Goal: Task Accomplishment & Management: Manage account settings

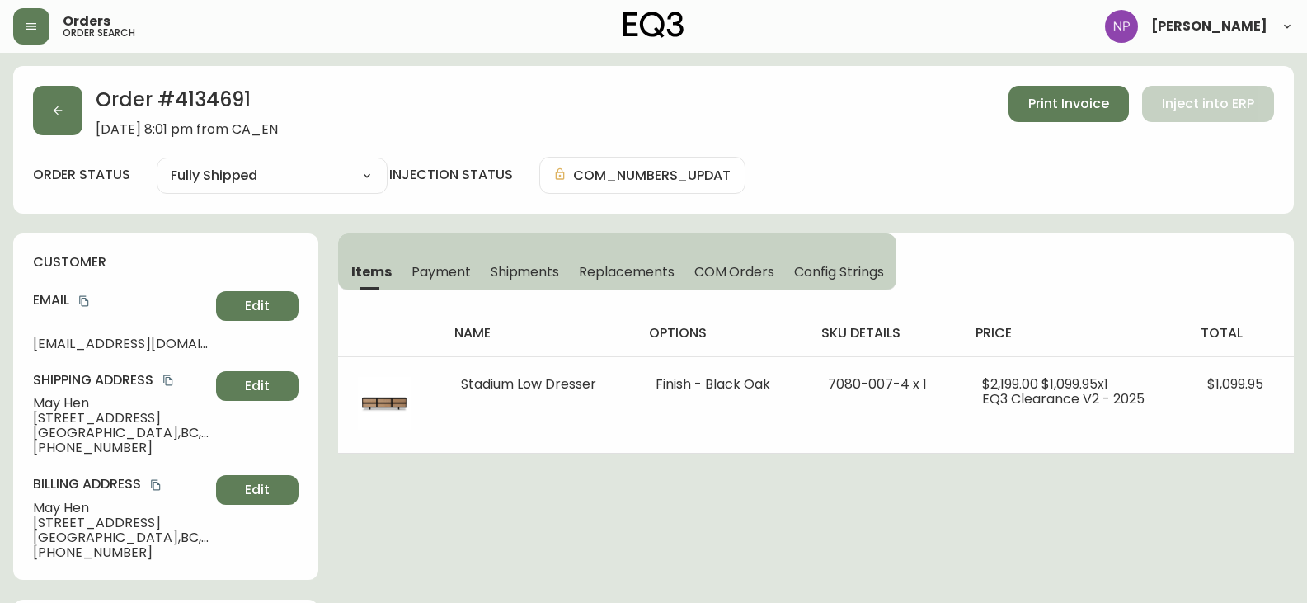
select select "FULLY_SHIPPED"
click at [51, 120] on button "button" at bounding box center [57, 110] width 49 height 49
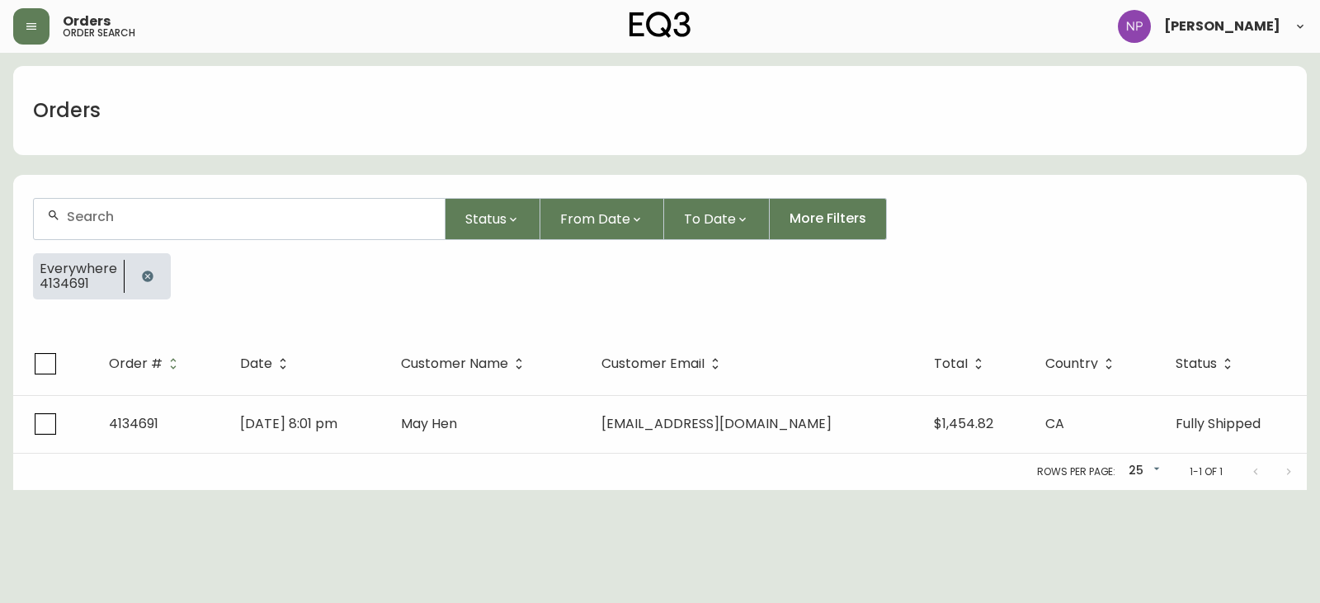
click at [102, 209] on input "text" at bounding box center [249, 217] width 365 height 16
type input "4134831"
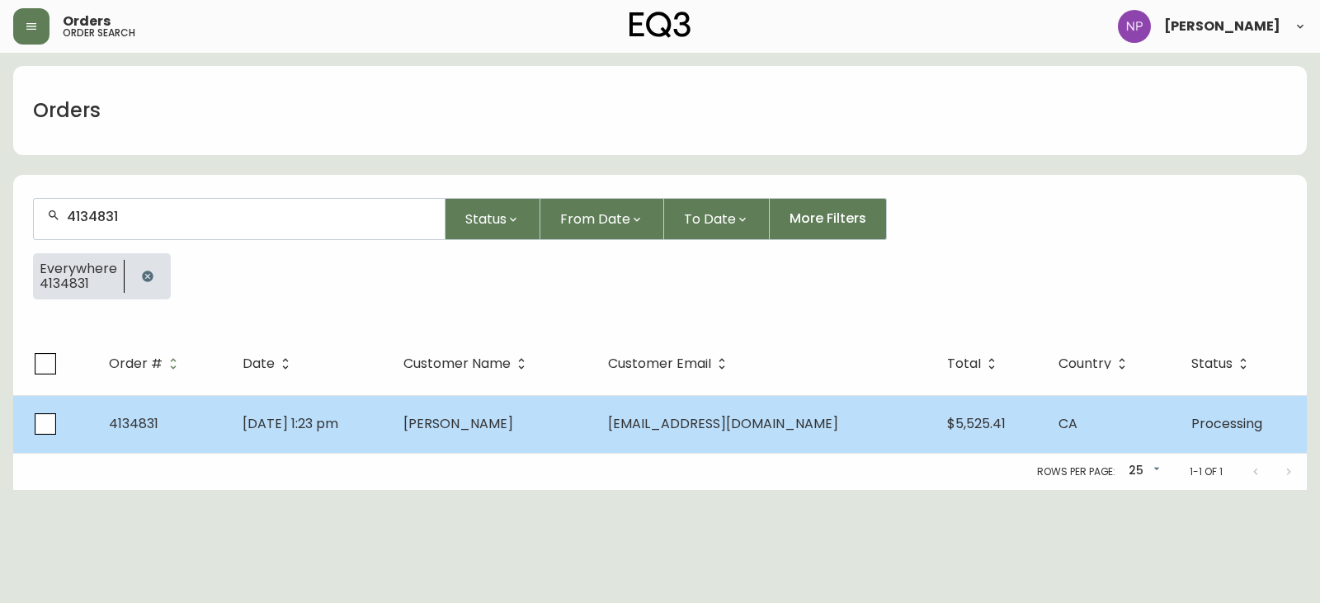
click at [389, 433] on td "[DATE] 1:23 pm" at bounding box center [309, 424] width 161 height 58
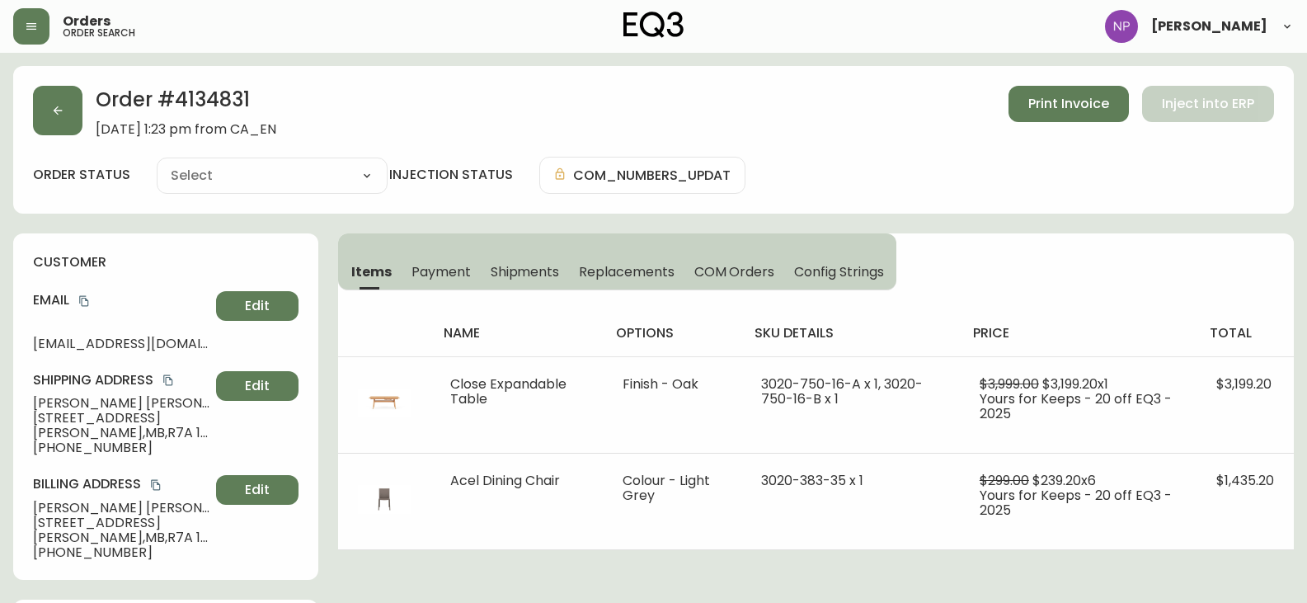
type input "Processing"
select select "PROCESSING"
click at [543, 272] on span "Shipments" at bounding box center [525, 271] width 69 height 17
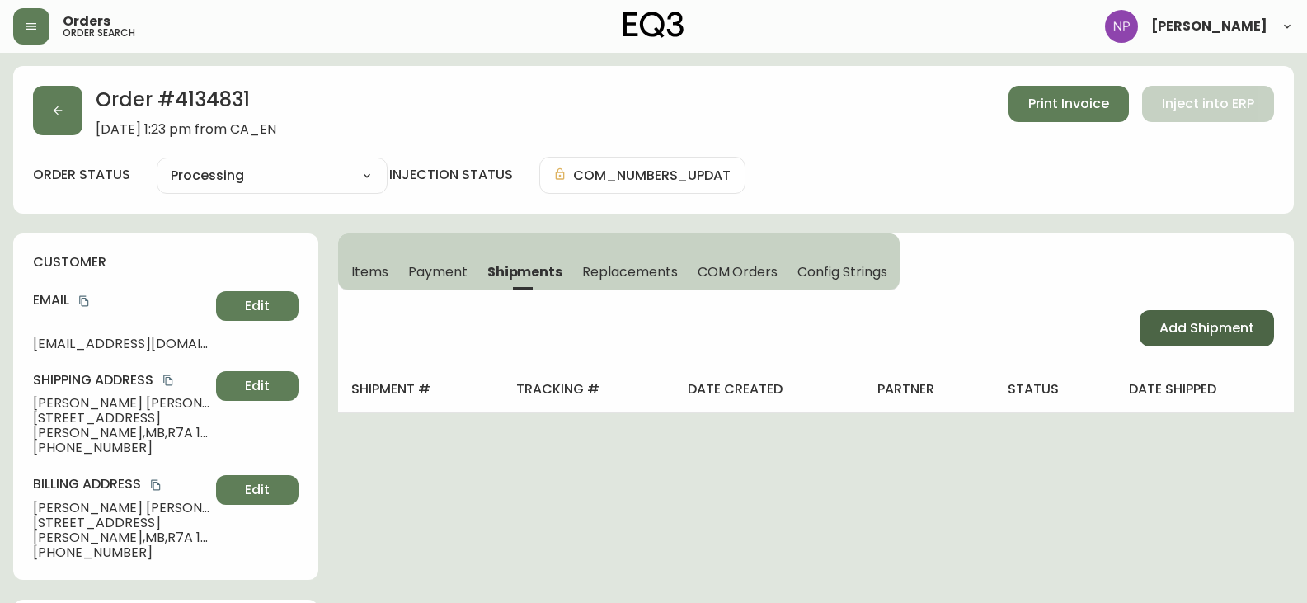
click at [1230, 329] on span "Add Shipment" at bounding box center [1207, 328] width 95 height 18
select select "PENDING"
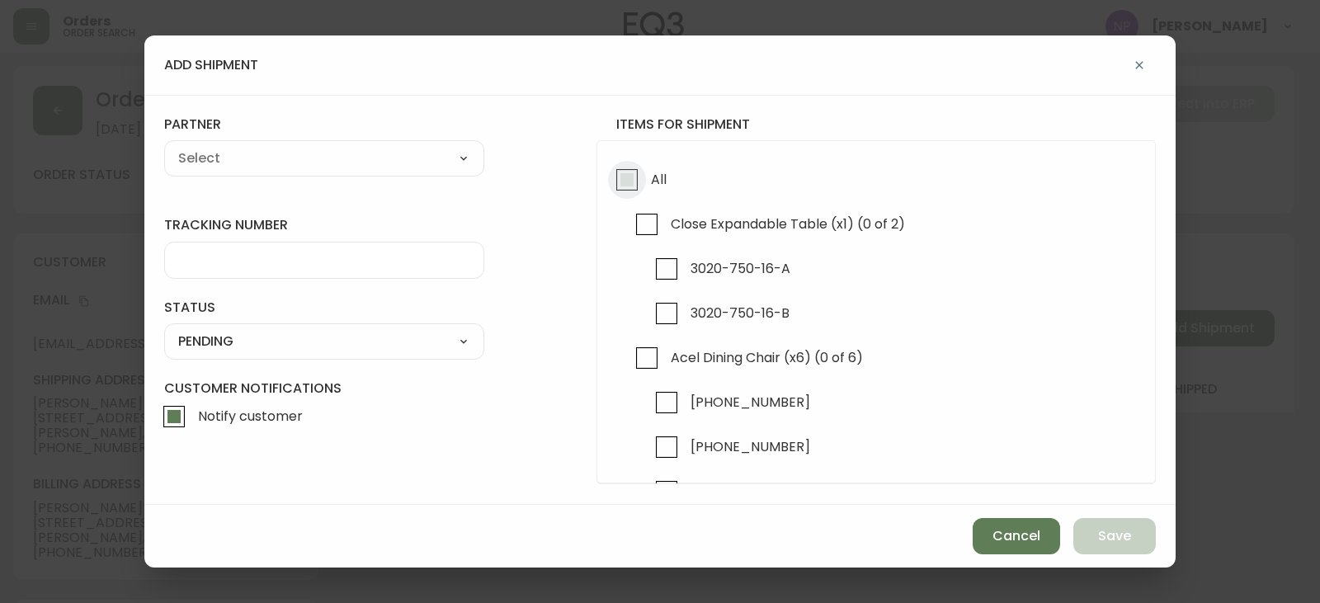
click at [625, 195] on input "All" at bounding box center [627, 180] width 38 height 38
checkbox input "true"
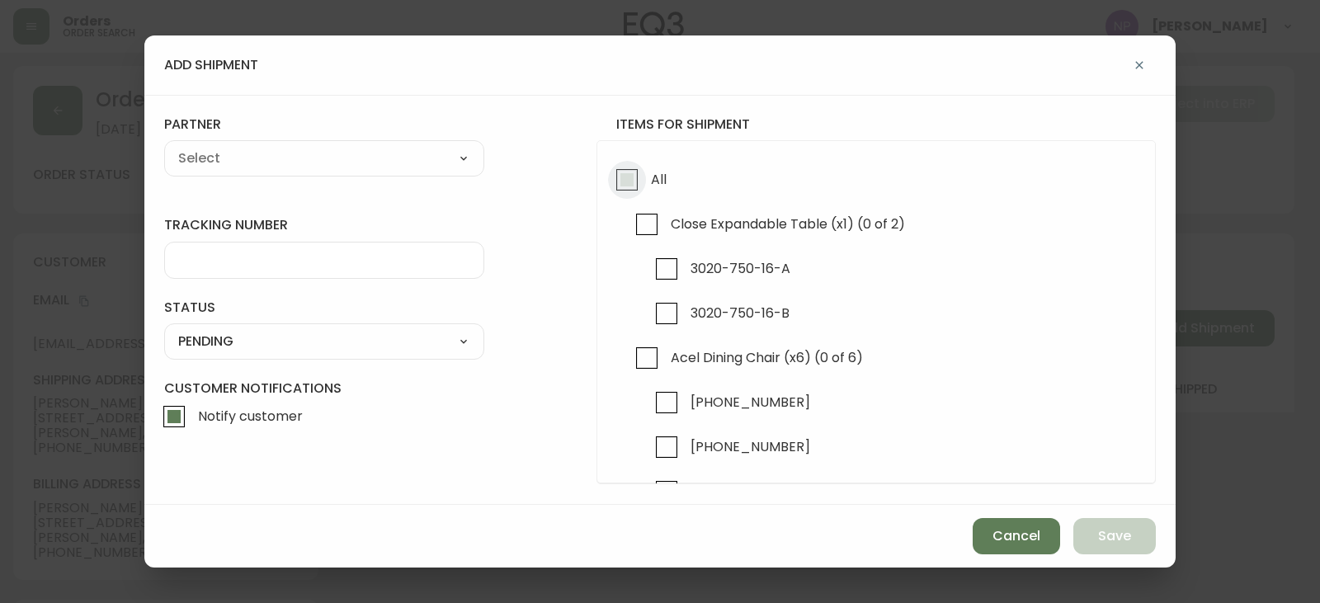
checkbox input "true"
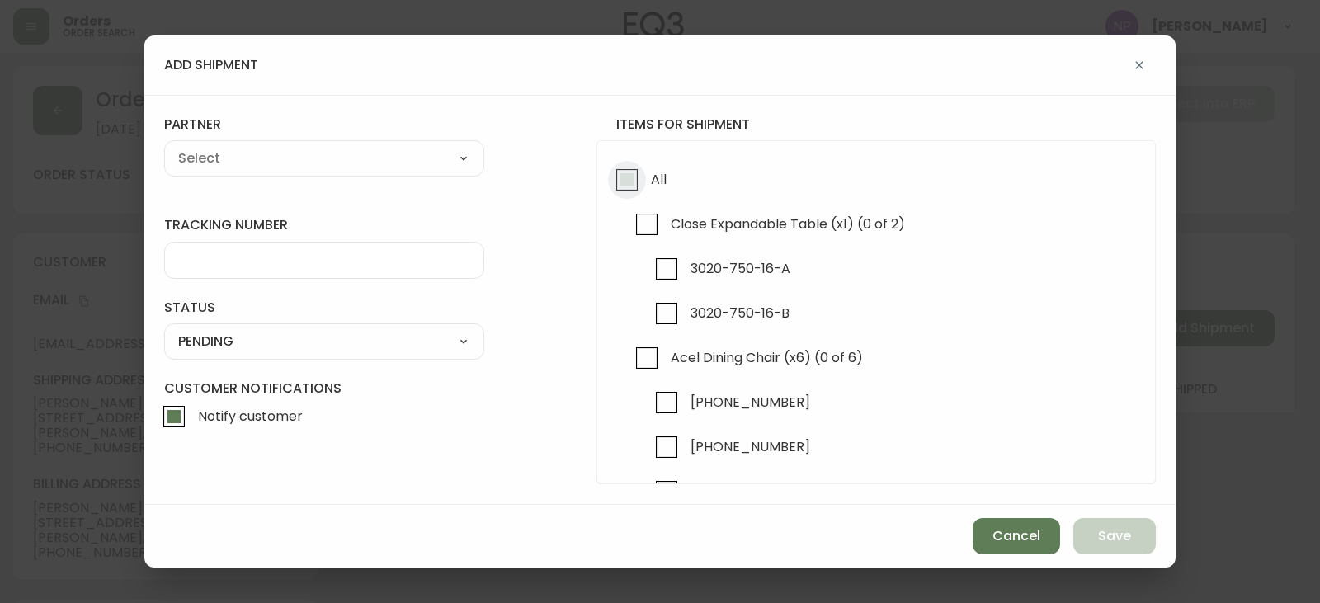
checkbox input "true"
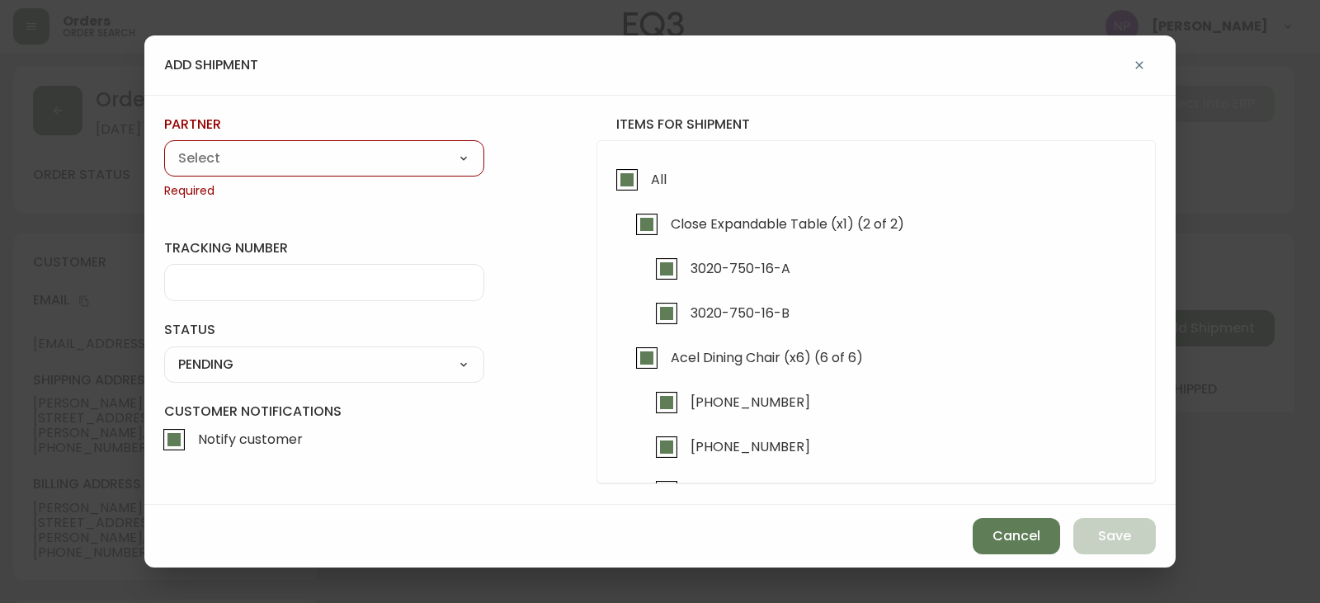
click at [308, 142] on div "A Move to Remember LLC ABF Freight Alero [PERSON_NAME] Canada Post CDS Ceva Log…" at bounding box center [324, 158] width 320 height 36
click at [303, 155] on select "A Move to Remember LLC ABF Freight Alero [PERSON_NAME] Canada Post CDS Ceva Log…" at bounding box center [324, 158] width 320 height 25
select select "cjy0aaf3c01x30166dpi6h6qg"
click at [164, 146] on select "A Move to Remember LLC ABF Freight Alero [PERSON_NAME] Canada Post CDS Ceva Log…" at bounding box center [324, 158] width 320 height 25
type input "EQ3"
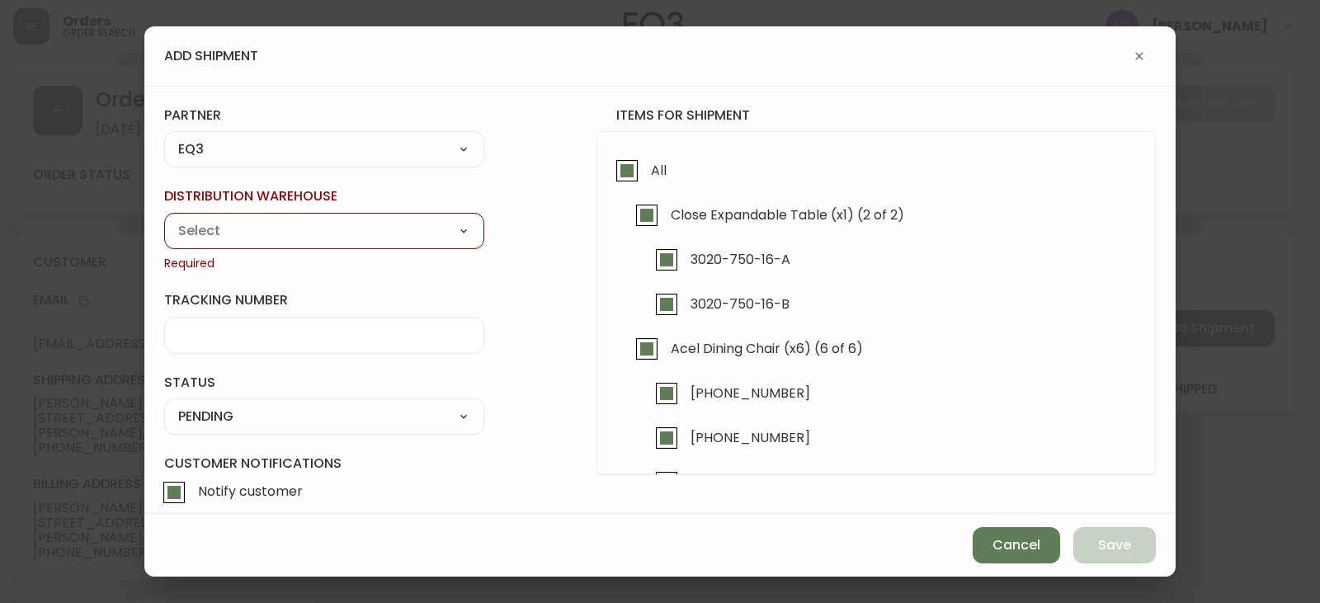
click at [218, 224] on select "Calgary Warehouse GTA Distribution Center [GEOGRAPHIC_DATA] [GEOGRAPHIC_DATA] W…" at bounding box center [324, 231] width 320 height 25
select select "ck98uz8nb00023kl9agli5rk9"
click at [164, 219] on select "Calgary Warehouse GTA Distribution Center [GEOGRAPHIC_DATA] [GEOGRAPHIC_DATA] W…" at bounding box center [324, 231] width 320 height 25
type input "[GEOGRAPHIC_DATA]"
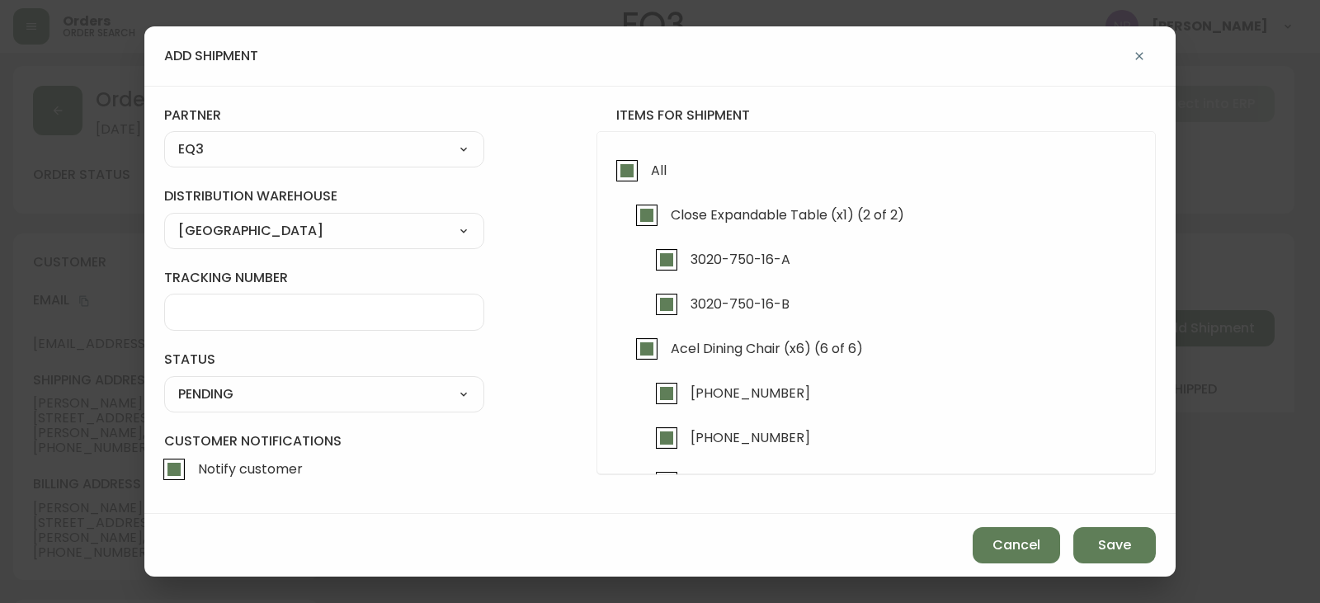
scroll to position [15, 0]
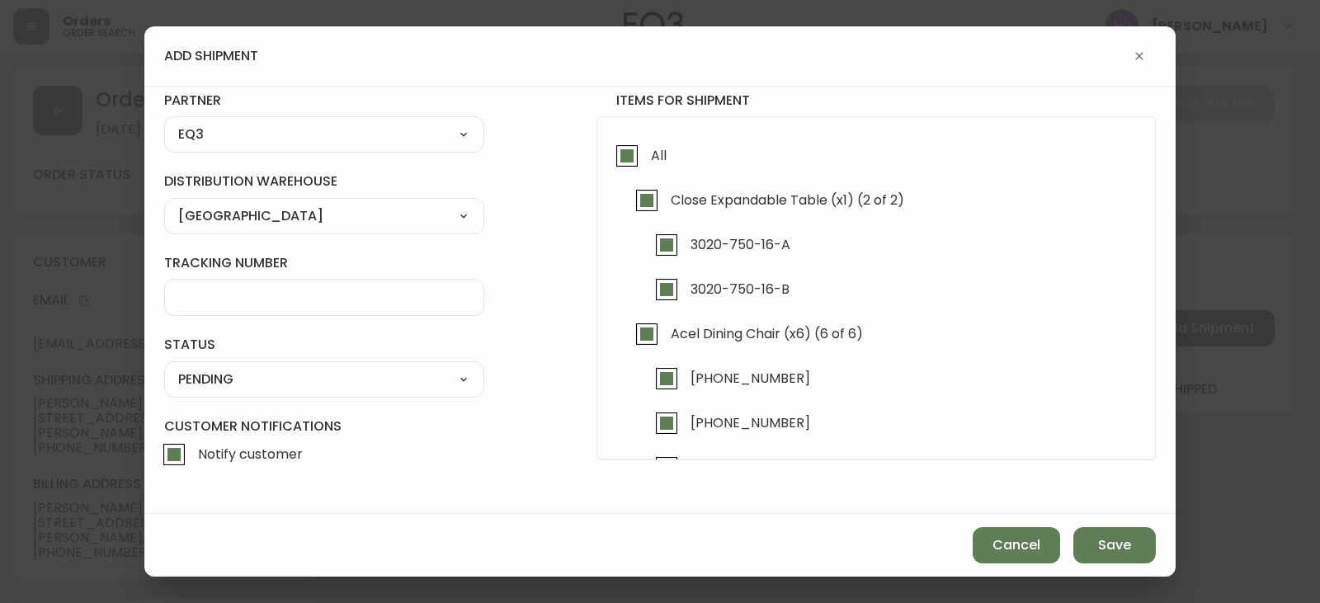
click at [232, 373] on select "SHIPPED PENDING CANCELLED" at bounding box center [324, 379] width 320 height 25
click at [219, 383] on select "SHIPPED PENDING CANCELLED" at bounding box center [324, 379] width 320 height 25
click at [164, 367] on select "SHIPPED PENDING CANCELLED" at bounding box center [324, 379] width 320 height 25
select select "PENDING"
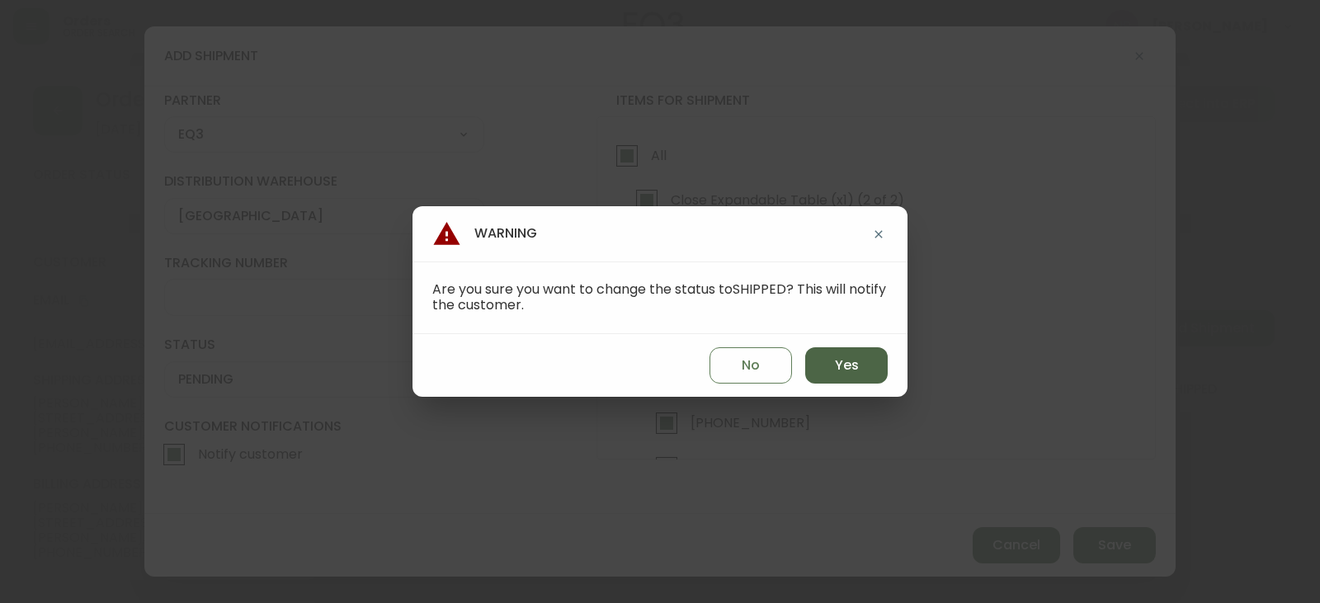
click at [838, 371] on span "Yes" at bounding box center [847, 365] width 24 height 18
type input "SHIPPED"
select select "SHIPPED"
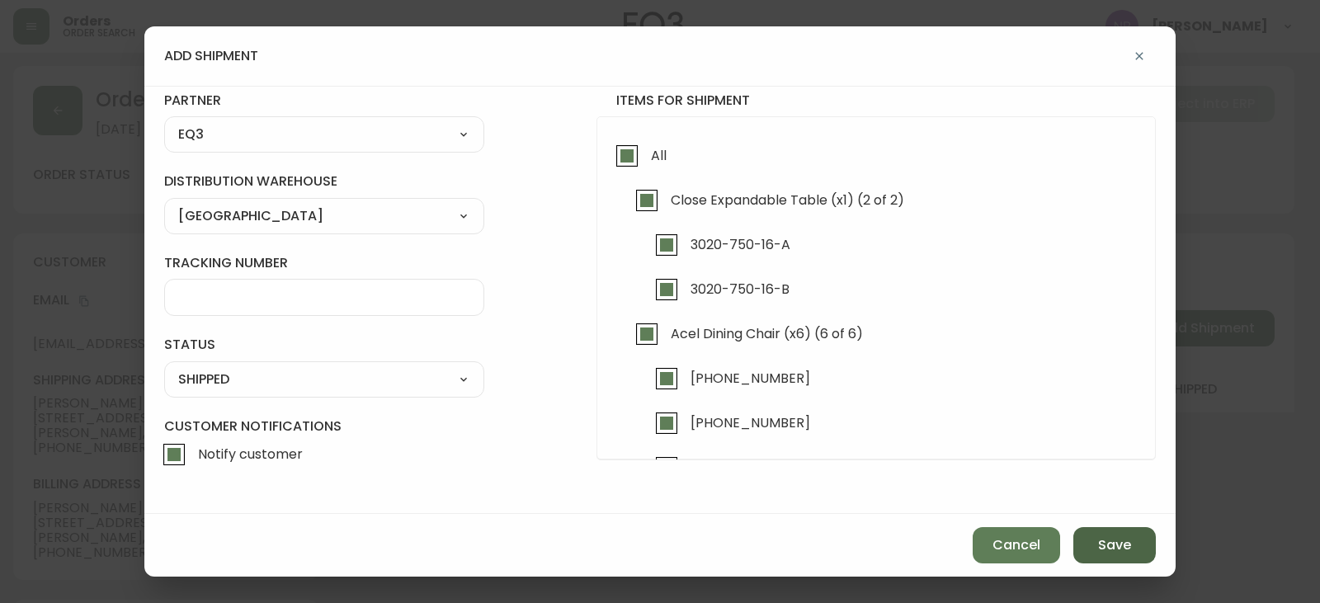
click at [1107, 536] on span "Save" at bounding box center [1114, 545] width 33 height 18
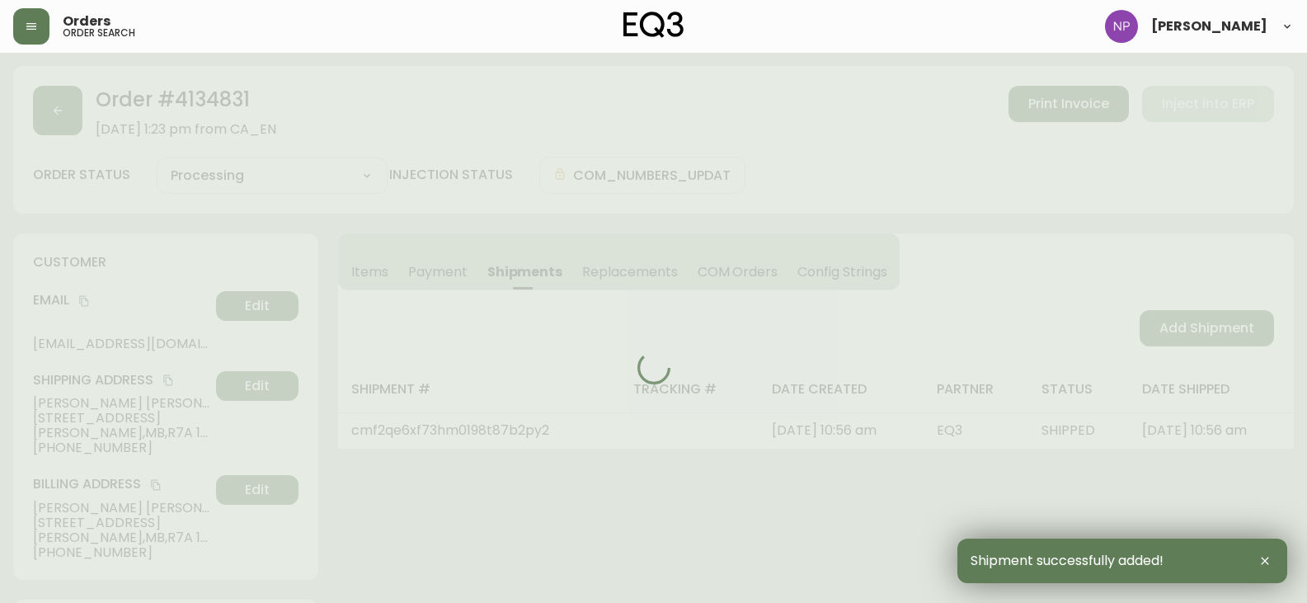
type input "Fully Shipped"
select select "FULLY_SHIPPED"
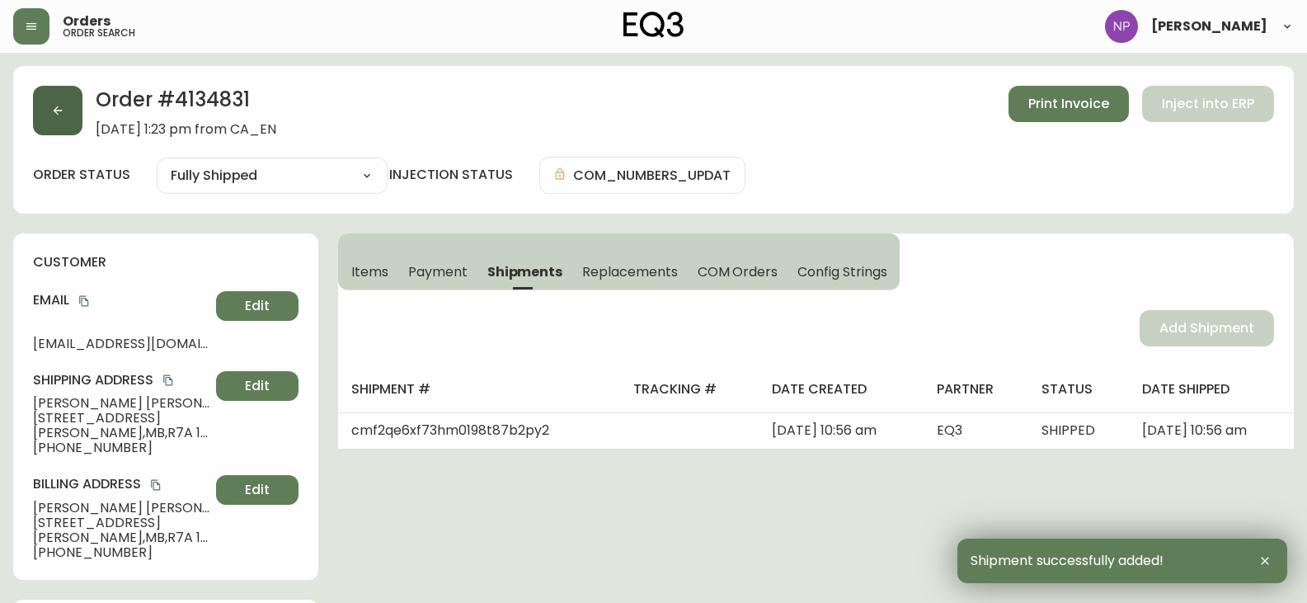
click at [34, 87] on div "Order # 4134831 [DATE] 1:23 pm from CA_EN Print Invoice Inject into ERP" at bounding box center [653, 111] width 1241 height 51
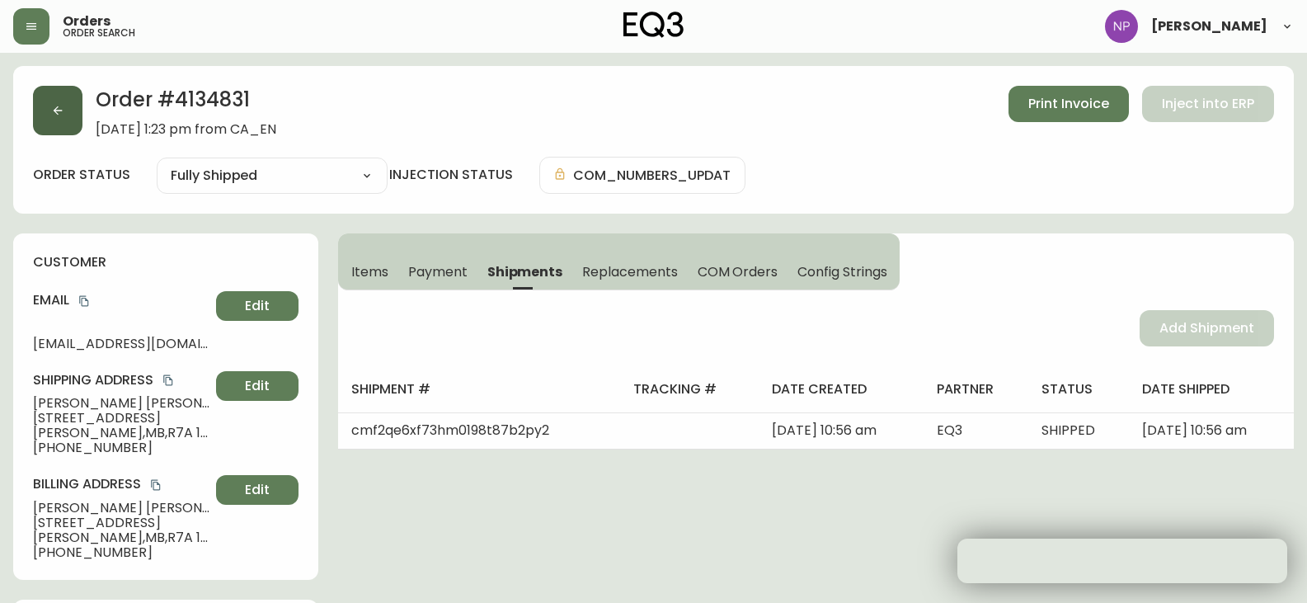
click at [45, 101] on button "button" at bounding box center [57, 110] width 49 height 49
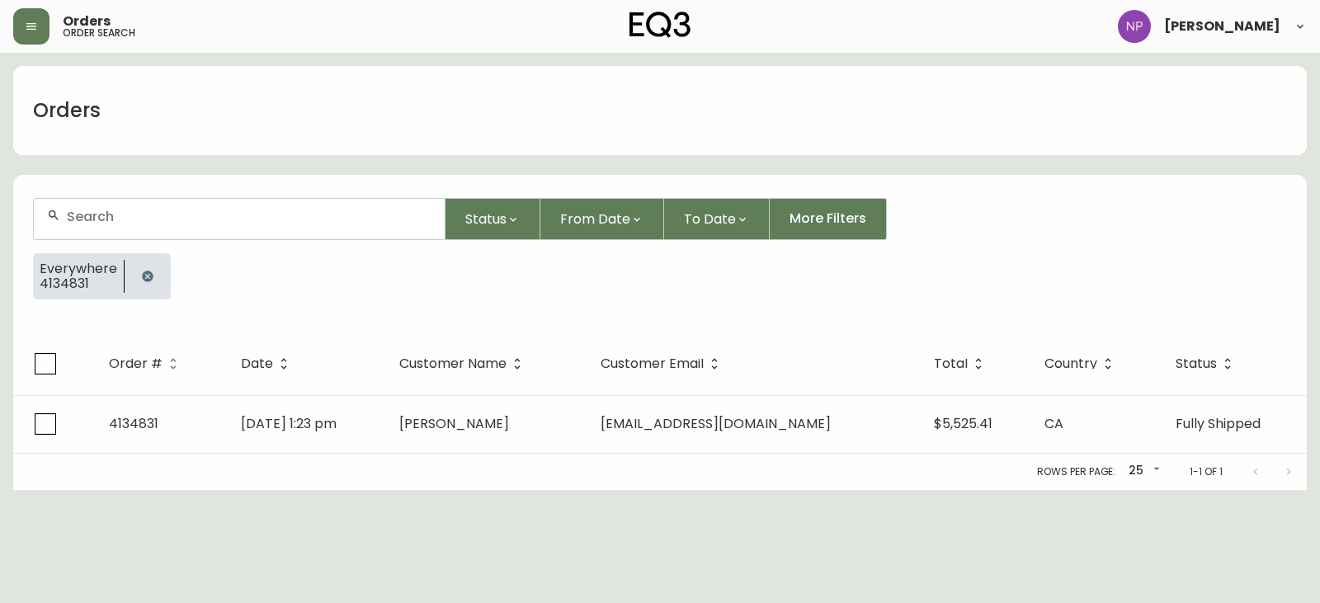
click at [130, 229] on div at bounding box center [239, 219] width 411 height 40
type input "4135022"
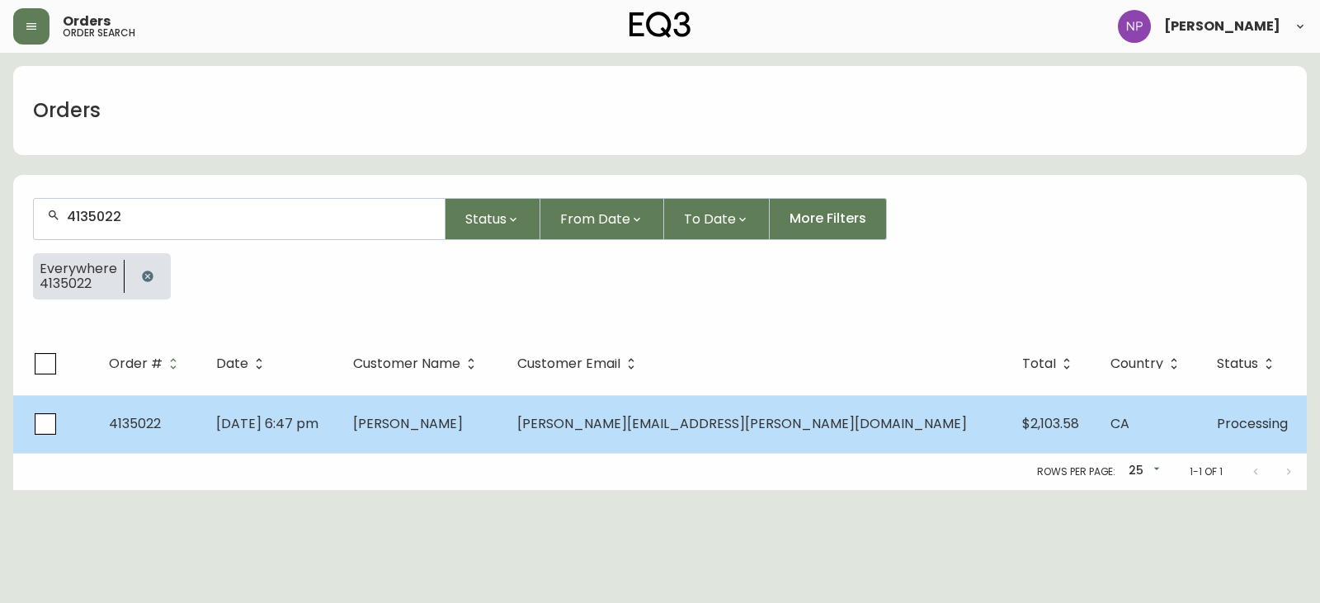
click at [339, 417] on td "[DATE] 6:47 pm" at bounding box center [271, 424] width 136 height 58
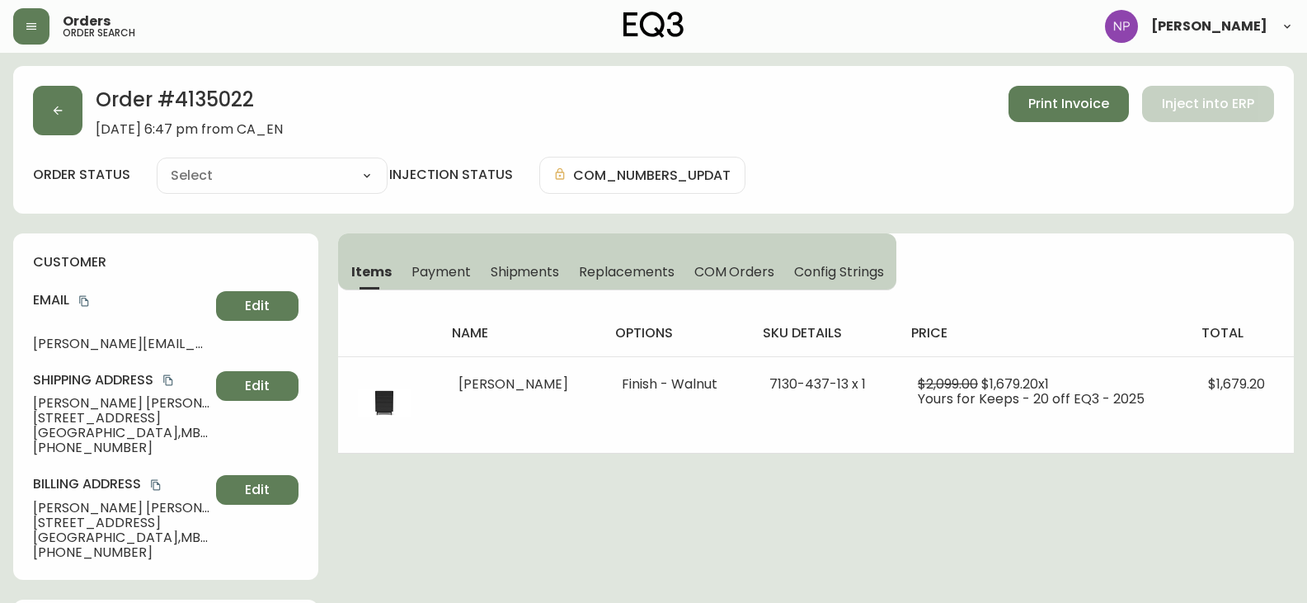
type input "Processing"
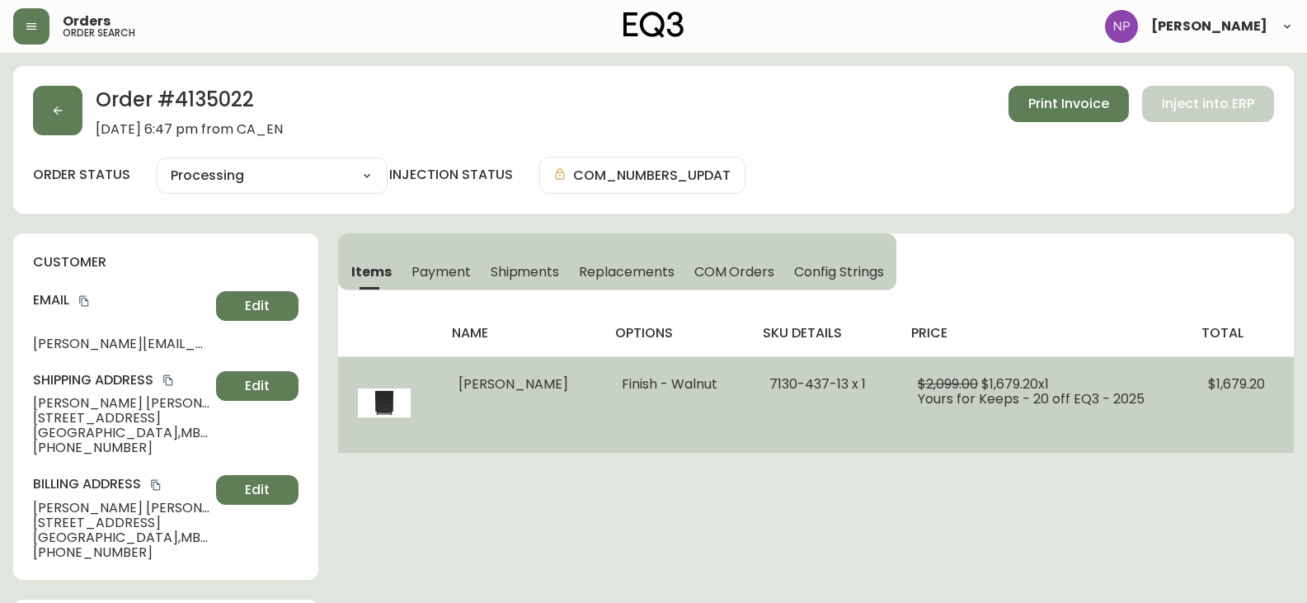
select select "PROCESSING"
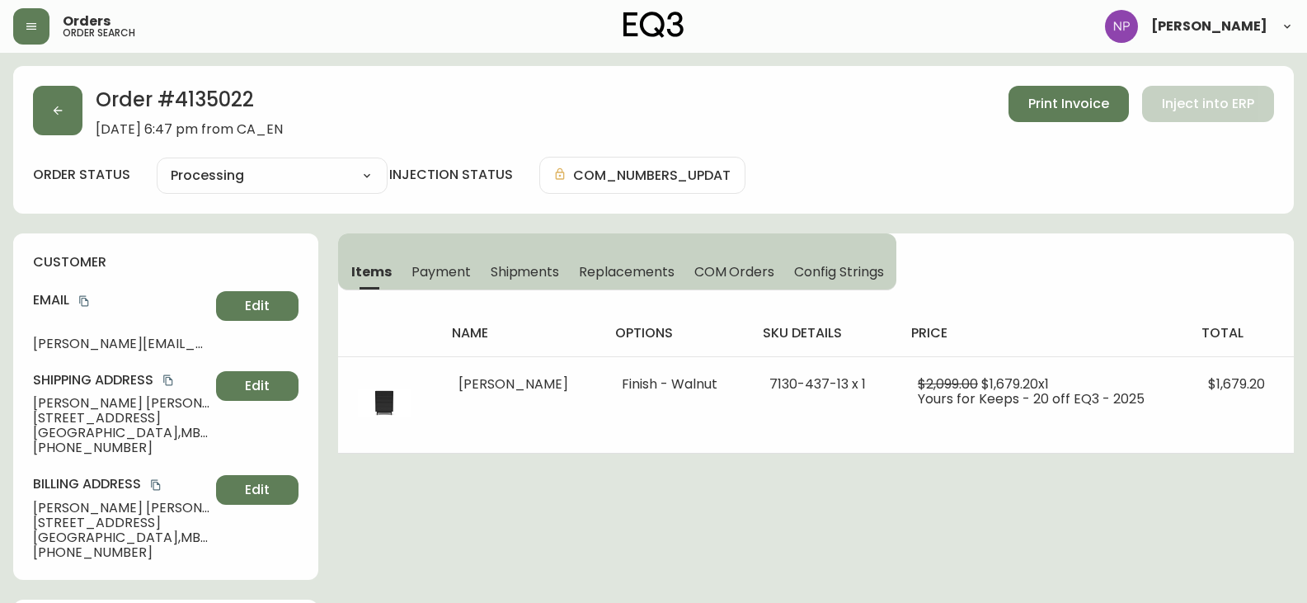
click at [537, 277] on span "Shipments" at bounding box center [525, 271] width 69 height 17
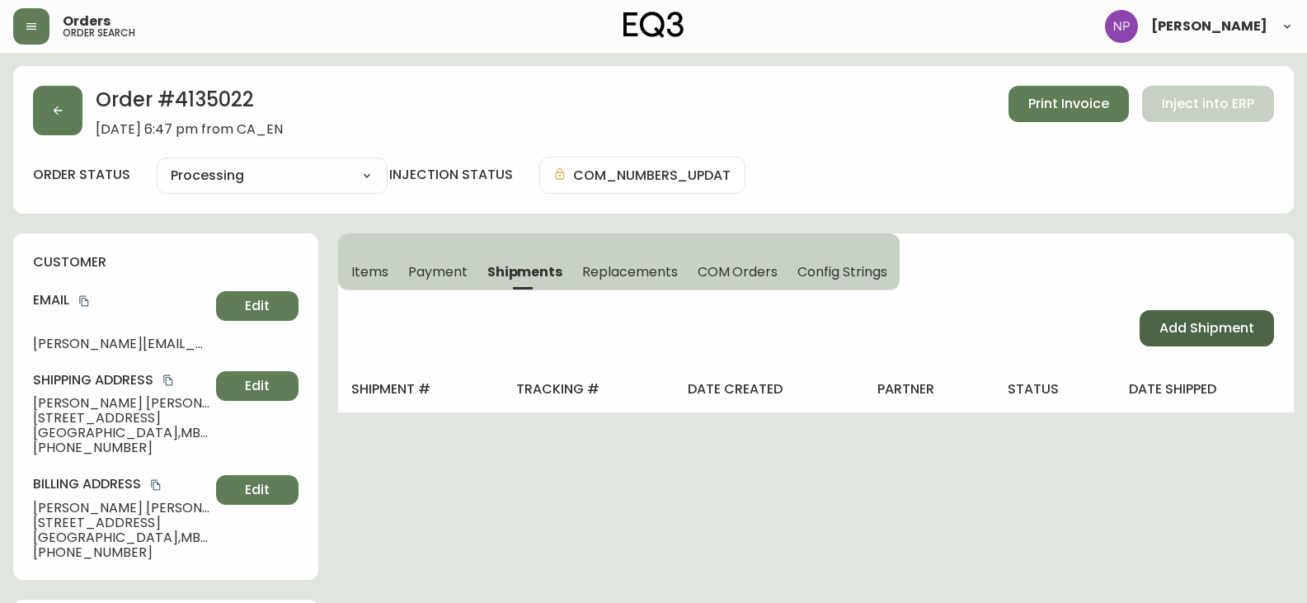
click at [1191, 328] on span "Add Shipment" at bounding box center [1207, 328] width 95 height 18
select select "PENDING"
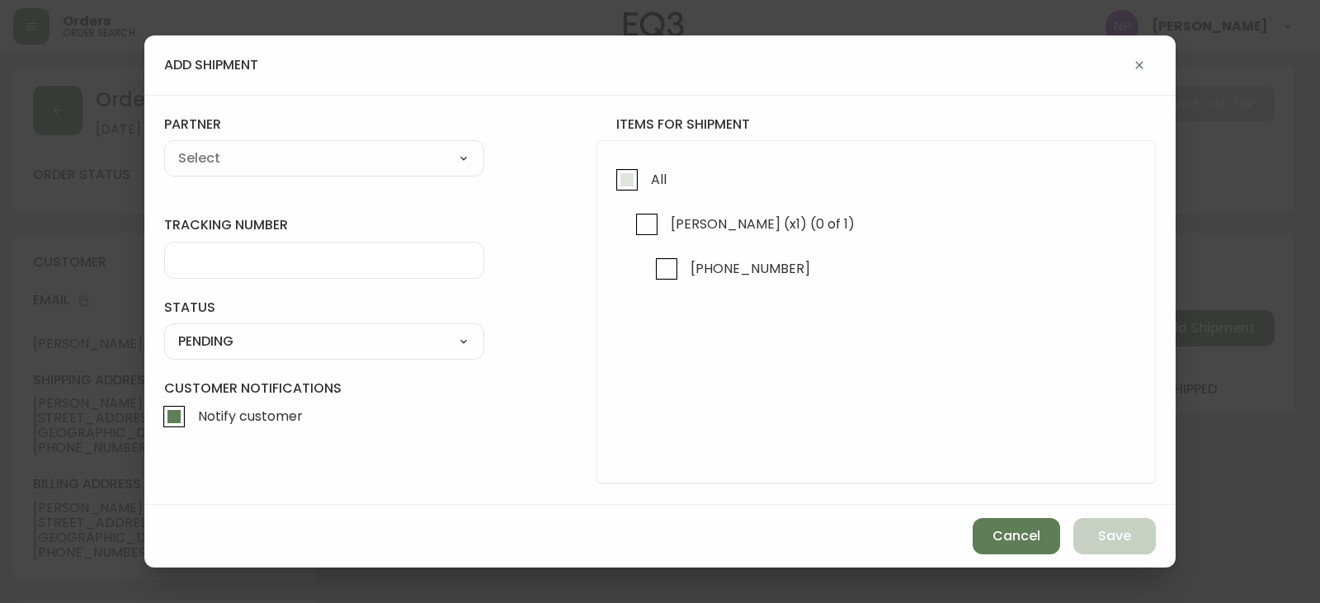
click at [655, 196] on span "All" at bounding box center [656, 179] width 21 height 36
click at [646, 196] on input "All" at bounding box center [627, 180] width 38 height 38
checkbox input "true"
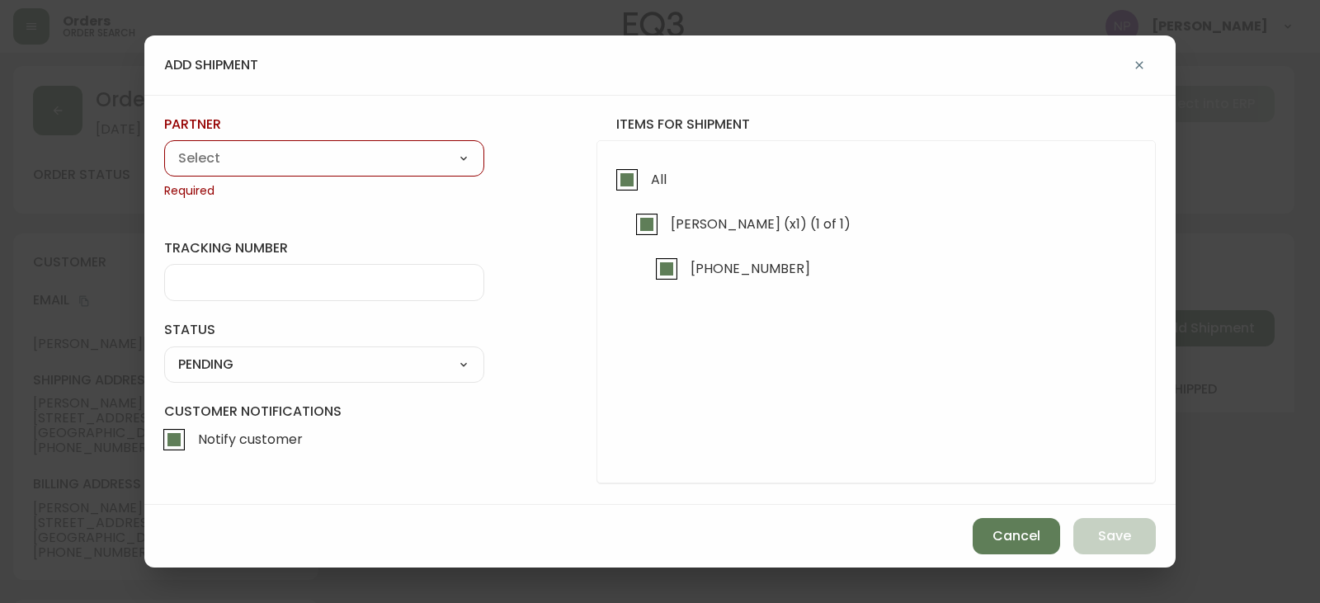
click at [422, 156] on select "A Move to Remember LLC ABF Freight Alero [PERSON_NAME] Canada Post CDS Ceva Log…" at bounding box center [324, 158] width 320 height 25
select select "cjy0aaf3c01x30166dpi6h6qg"
click at [164, 146] on select "A Move to Remember LLC ABF Freight Alero [PERSON_NAME] Canada Post CDS Ceva Log…" at bounding box center [324, 158] width 320 height 25
type input "EQ3"
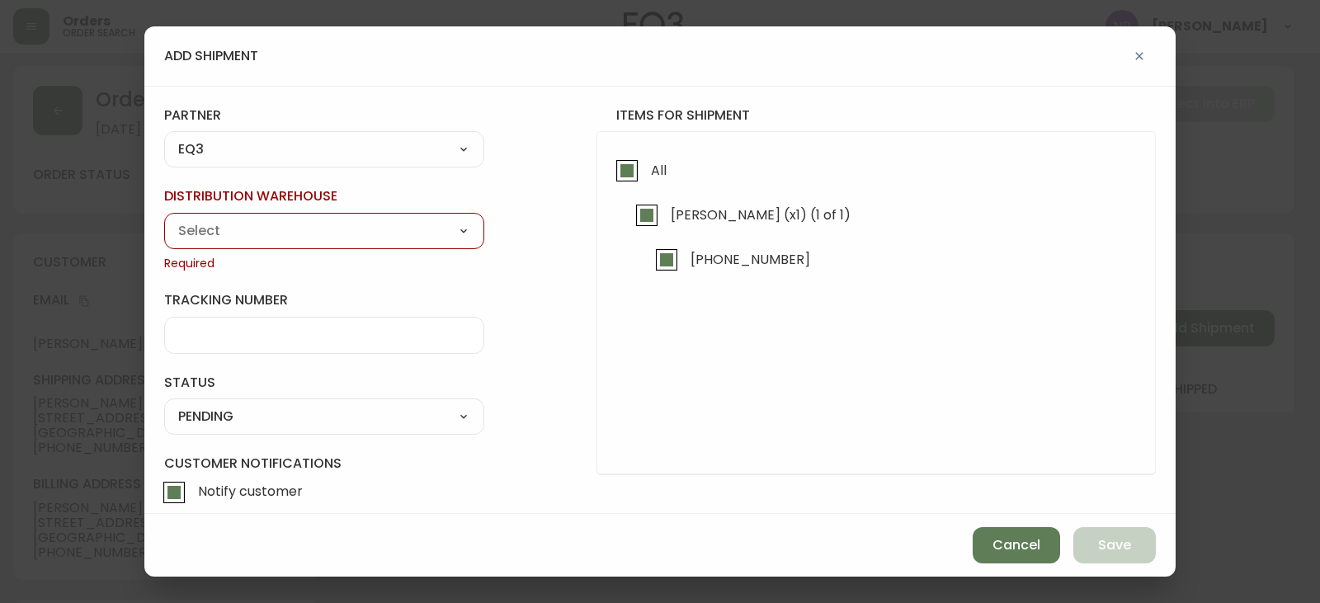
click at [269, 228] on select "Calgary Warehouse GTA Distribution Center [GEOGRAPHIC_DATA] [GEOGRAPHIC_DATA] W…" at bounding box center [324, 231] width 320 height 25
select select "ck98uz8nb00023kl9agli5rk9"
click at [164, 219] on select "Calgary Warehouse GTA Distribution Center [GEOGRAPHIC_DATA] [GEOGRAPHIC_DATA] W…" at bounding box center [324, 231] width 320 height 25
type input "[GEOGRAPHIC_DATA]"
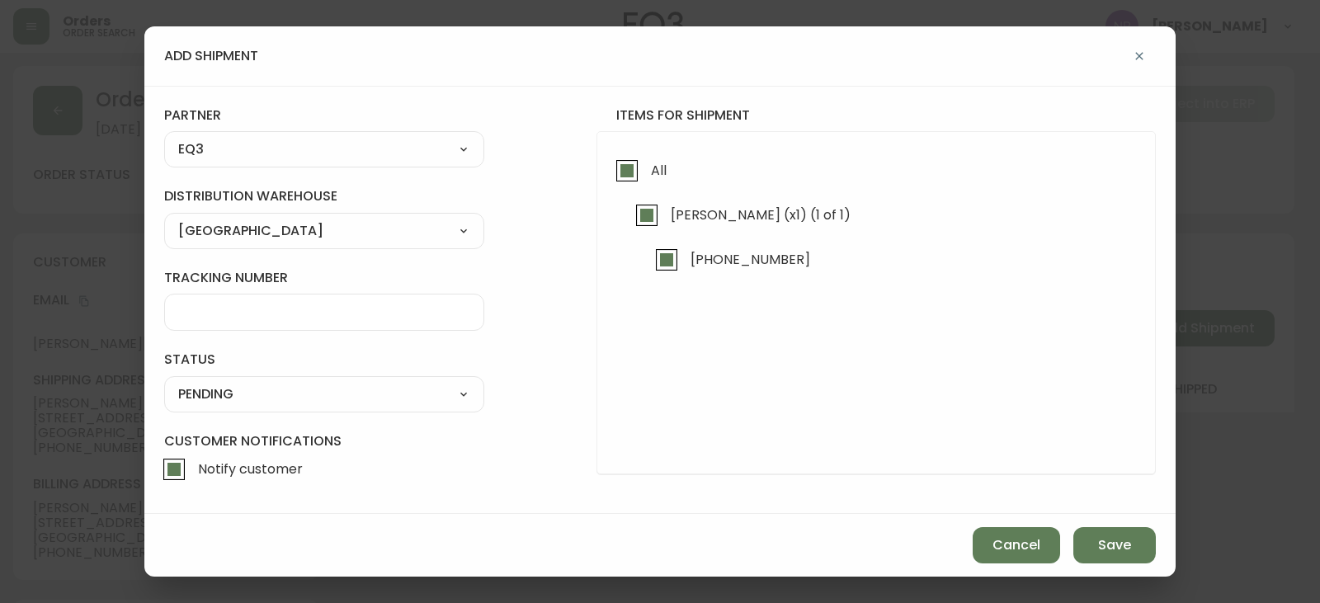
click at [267, 393] on select "SHIPPED PENDING CANCELLED" at bounding box center [324, 394] width 320 height 25
click at [164, 382] on select "SHIPPED PENDING CANCELLED" at bounding box center [324, 394] width 320 height 25
select select "PENDING"
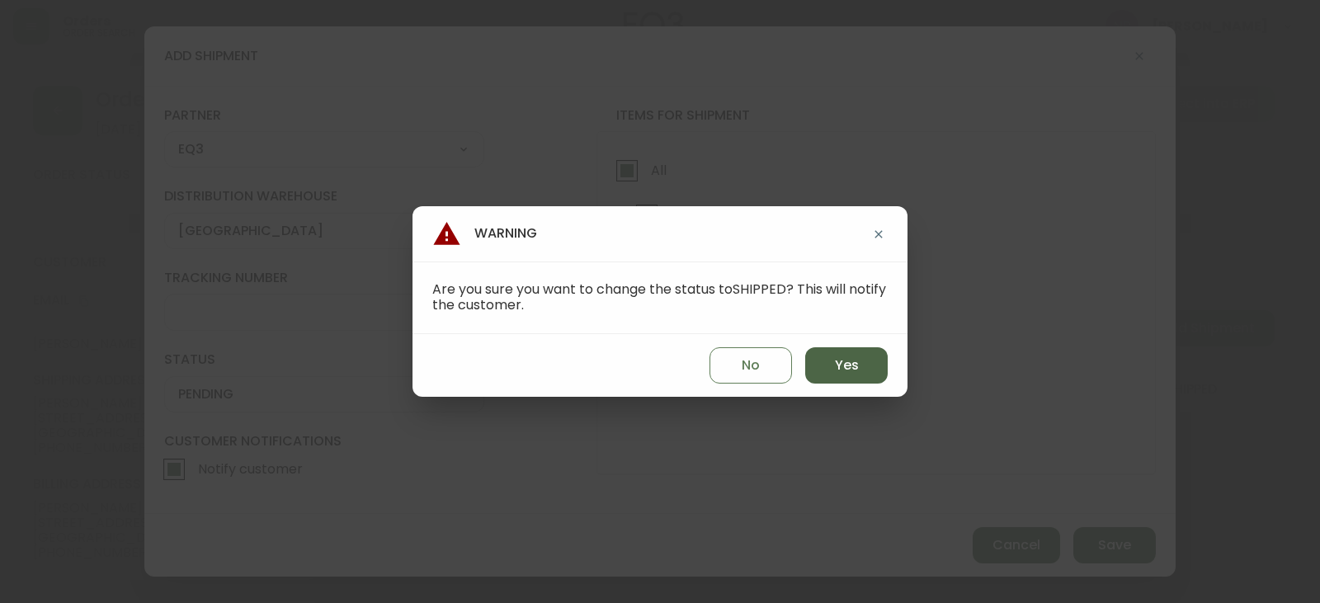
click at [863, 353] on button "Yes" at bounding box center [846, 365] width 82 height 36
type input "SHIPPED"
select select "SHIPPED"
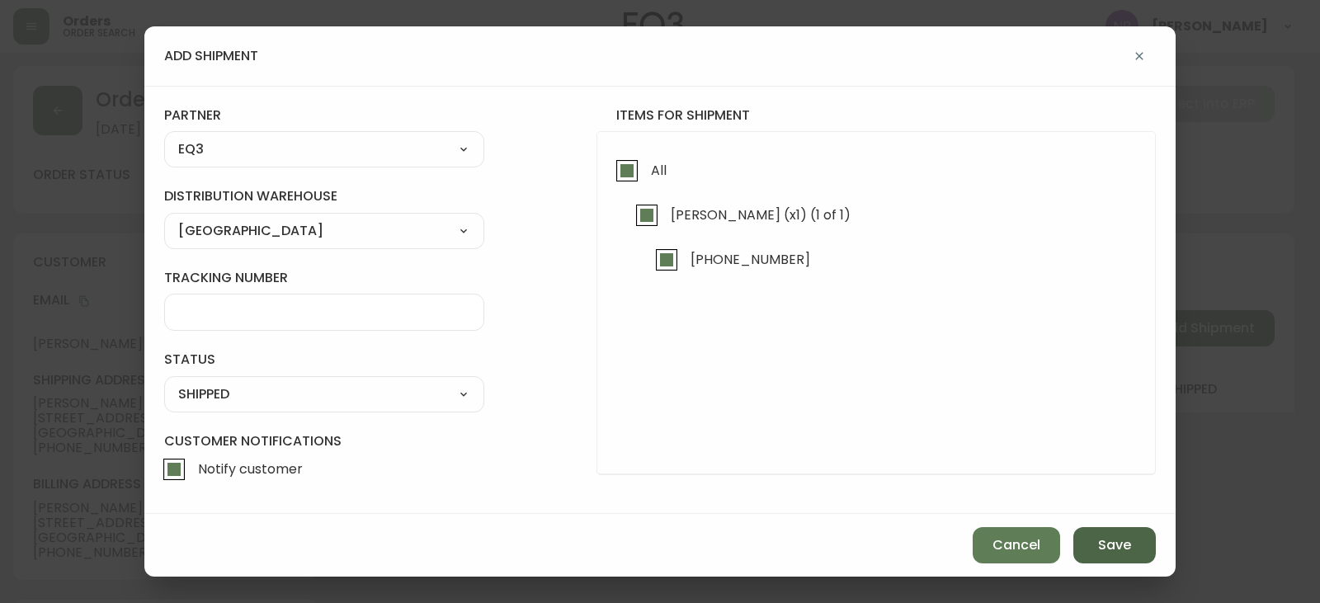
click at [1114, 534] on button "Save" at bounding box center [1114, 545] width 82 height 36
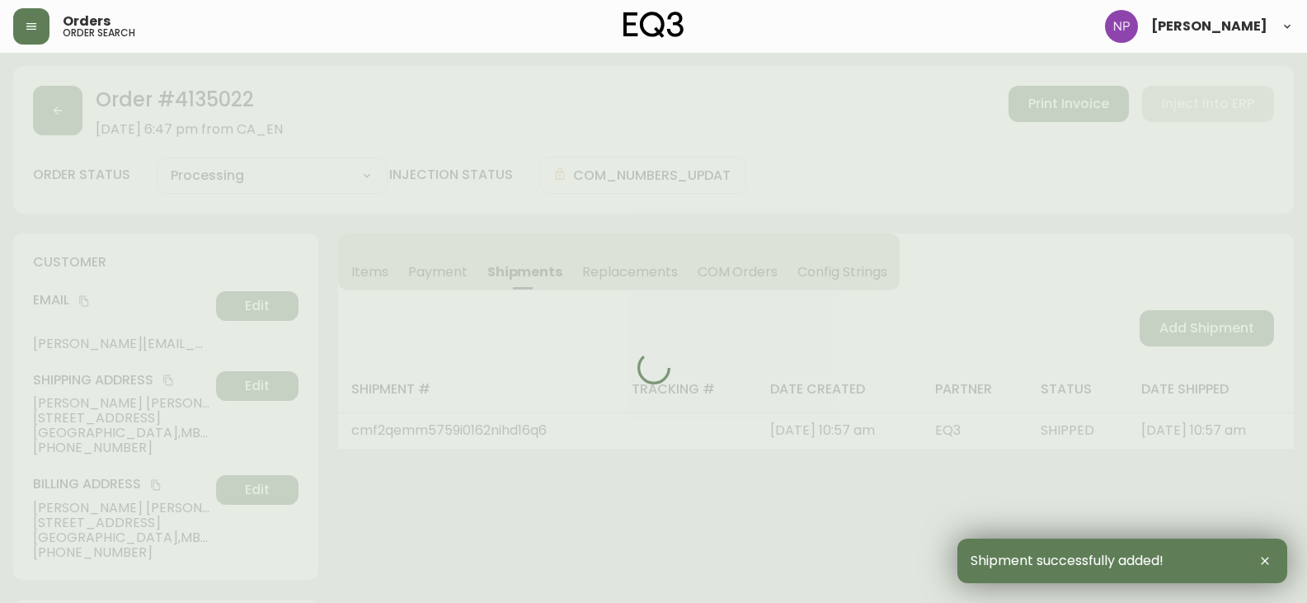
type input "Fully Shipped"
select select "FULLY_SHIPPED"
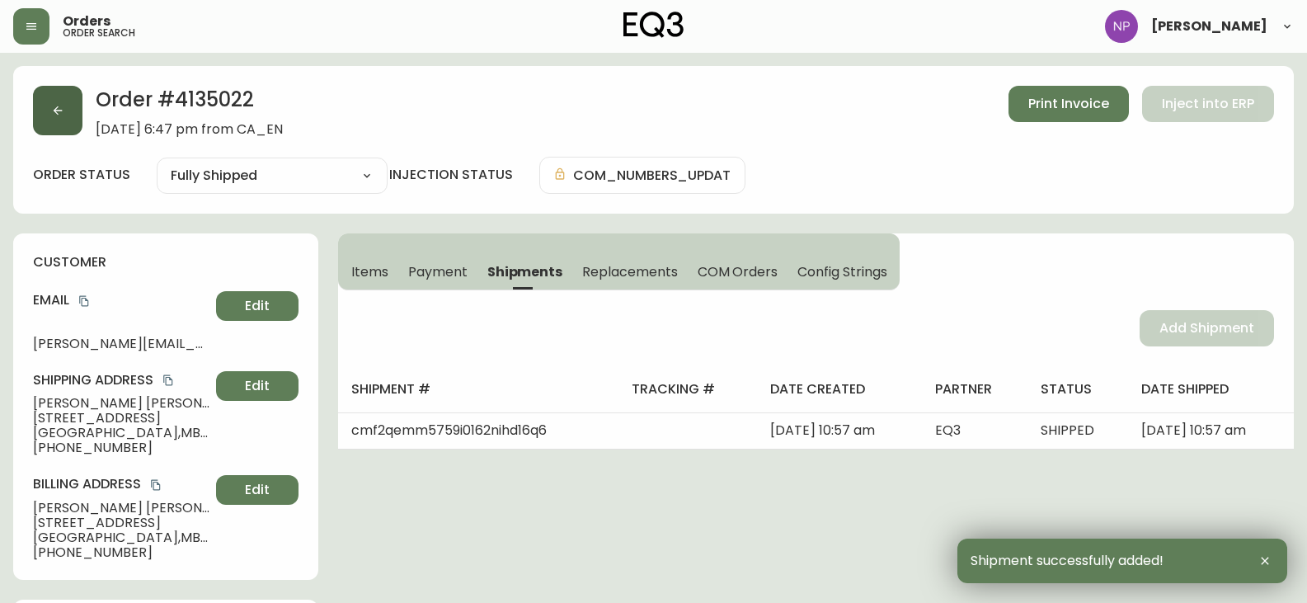
click at [40, 112] on button "button" at bounding box center [57, 110] width 49 height 49
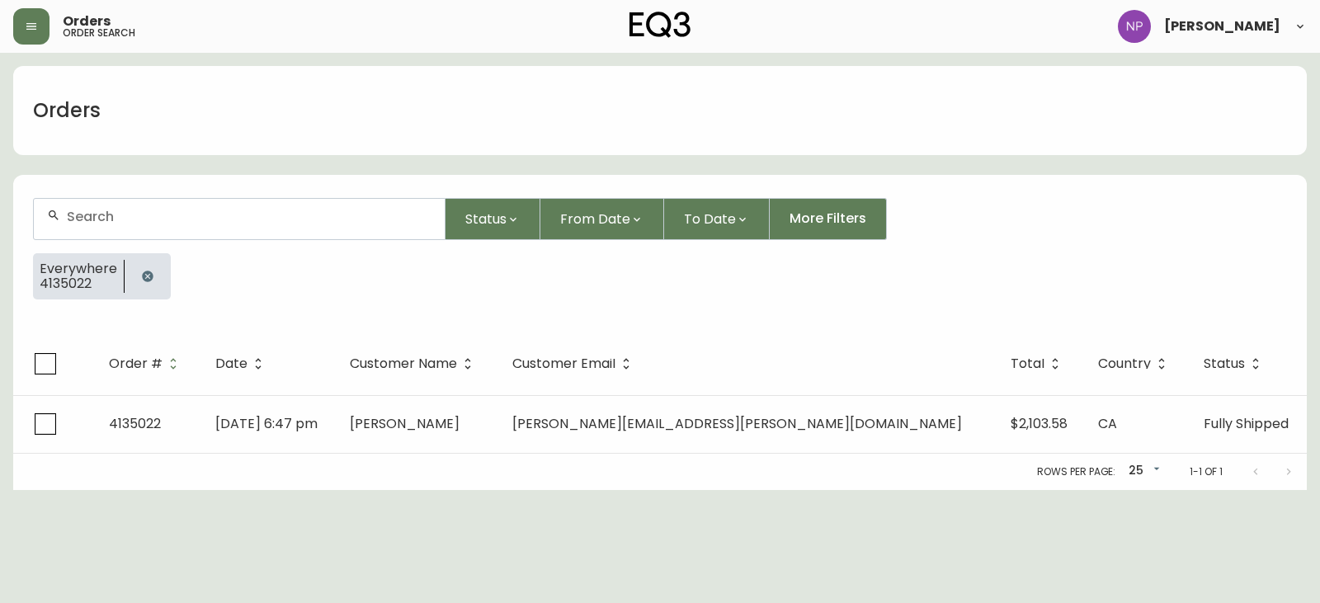
click at [205, 230] on div at bounding box center [239, 219] width 411 height 40
type input "4135016"
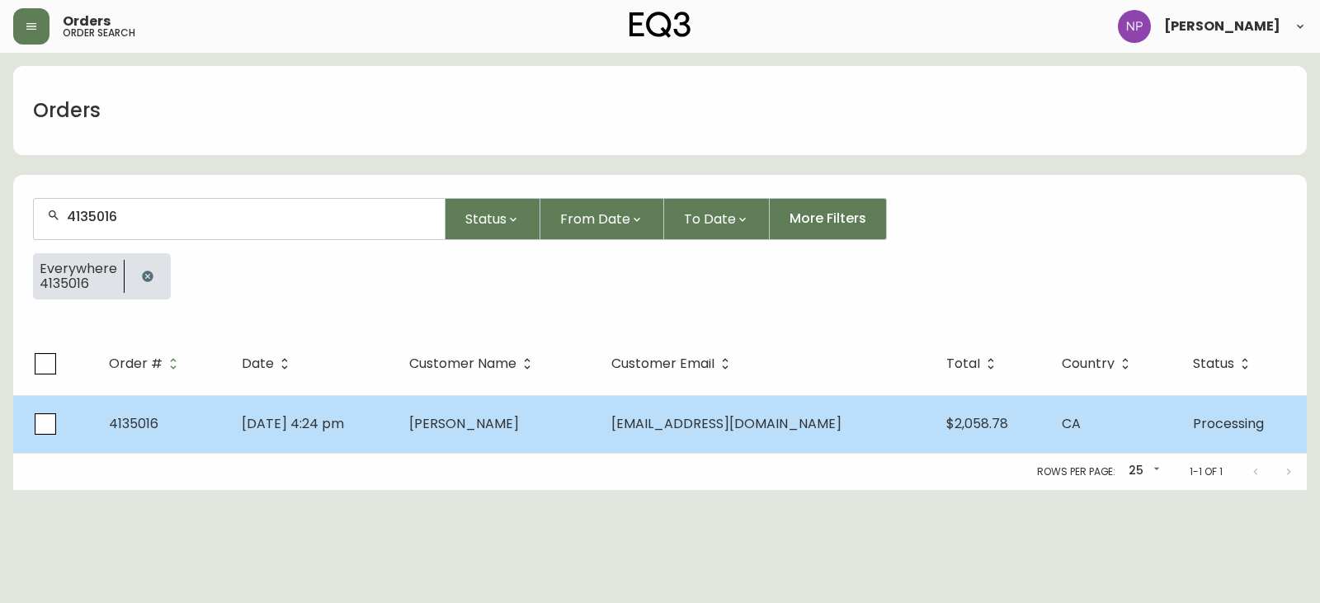
click at [314, 422] on span "[DATE] 4:24 pm" at bounding box center [293, 423] width 102 height 19
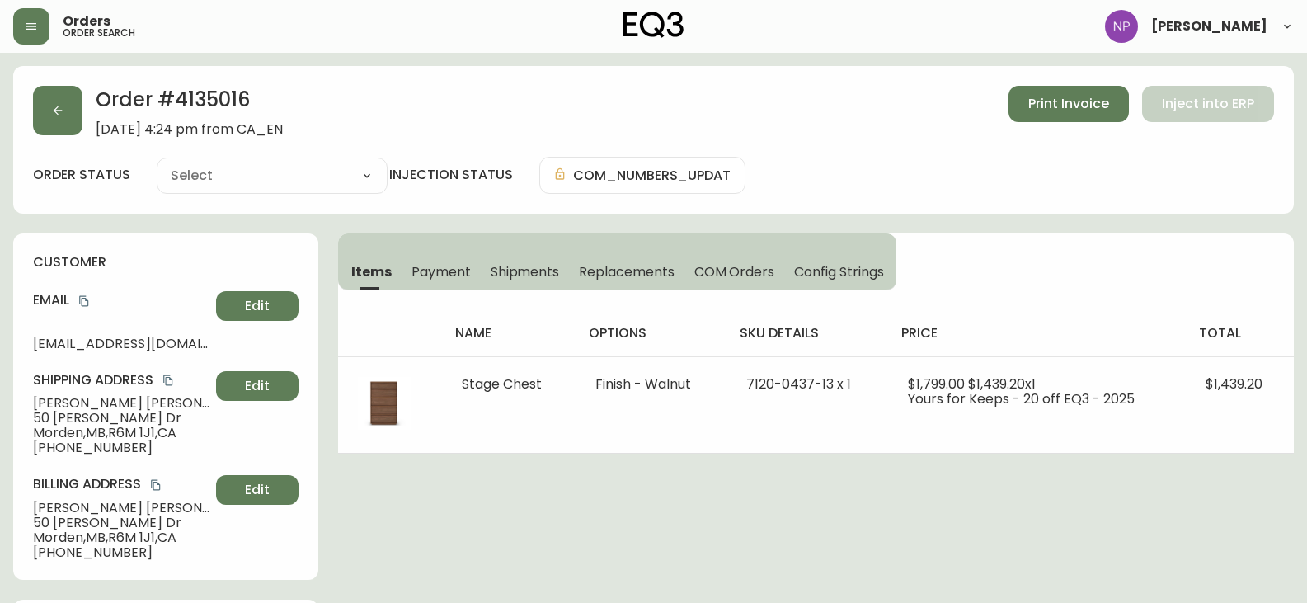
type input "Processing"
select select "PROCESSING"
drag, startPoint x: 494, startPoint y: 271, endPoint x: 536, endPoint y: 273, distance: 42.1
click at [494, 270] on span "Shipments" at bounding box center [525, 271] width 69 height 17
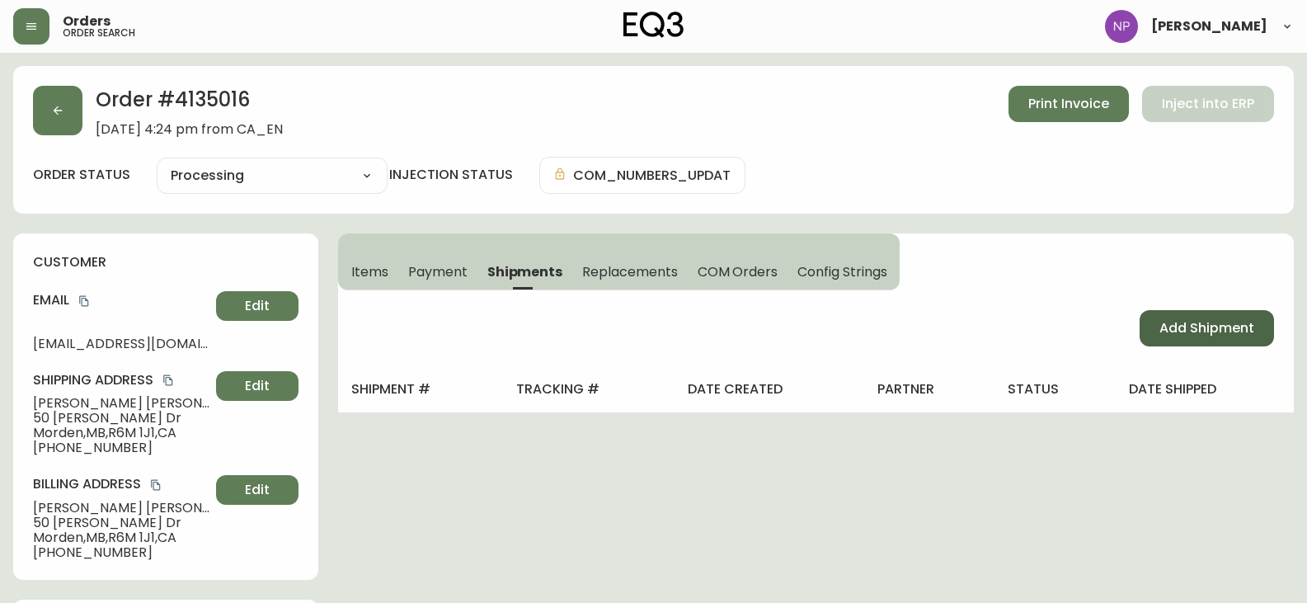
click at [1249, 317] on button "Add Shipment" at bounding box center [1207, 328] width 134 height 36
select select "PENDING"
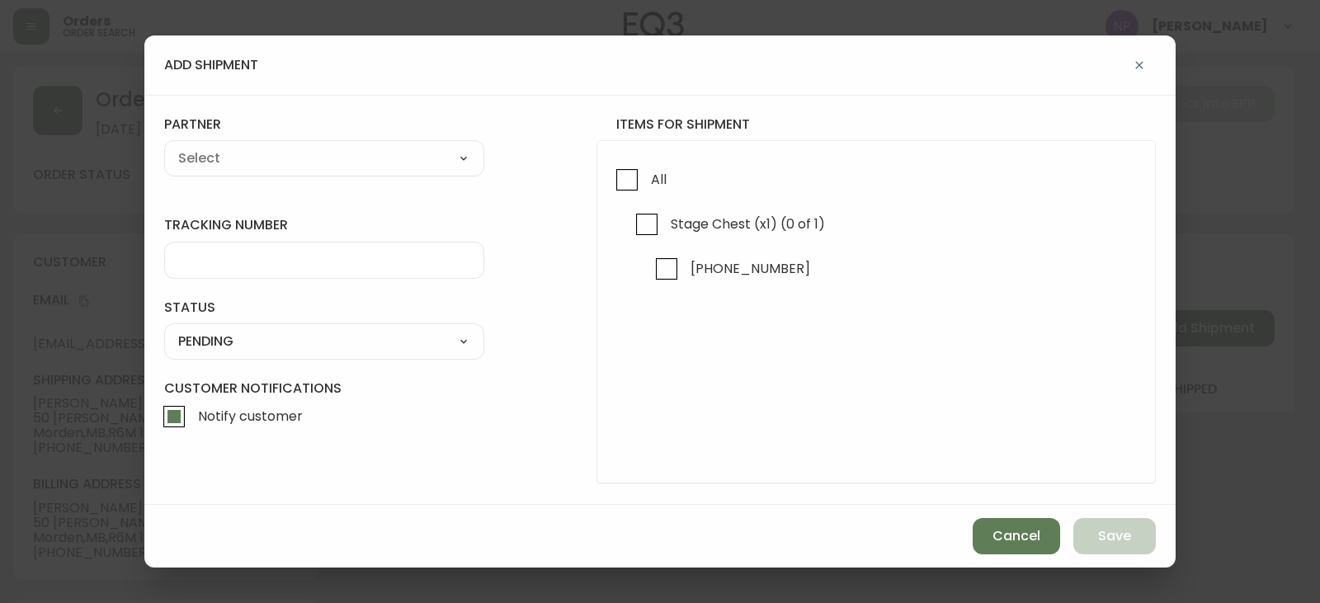
click at [603, 182] on div "All Stage Chest (x1) (0 of 1) [PHONE_NUMBER]" at bounding box center [875, 312] width 559 height 344
click at [619, 175] on input "All" at bounding box center [627, 180] width 38 height 38
checkbox input "true"
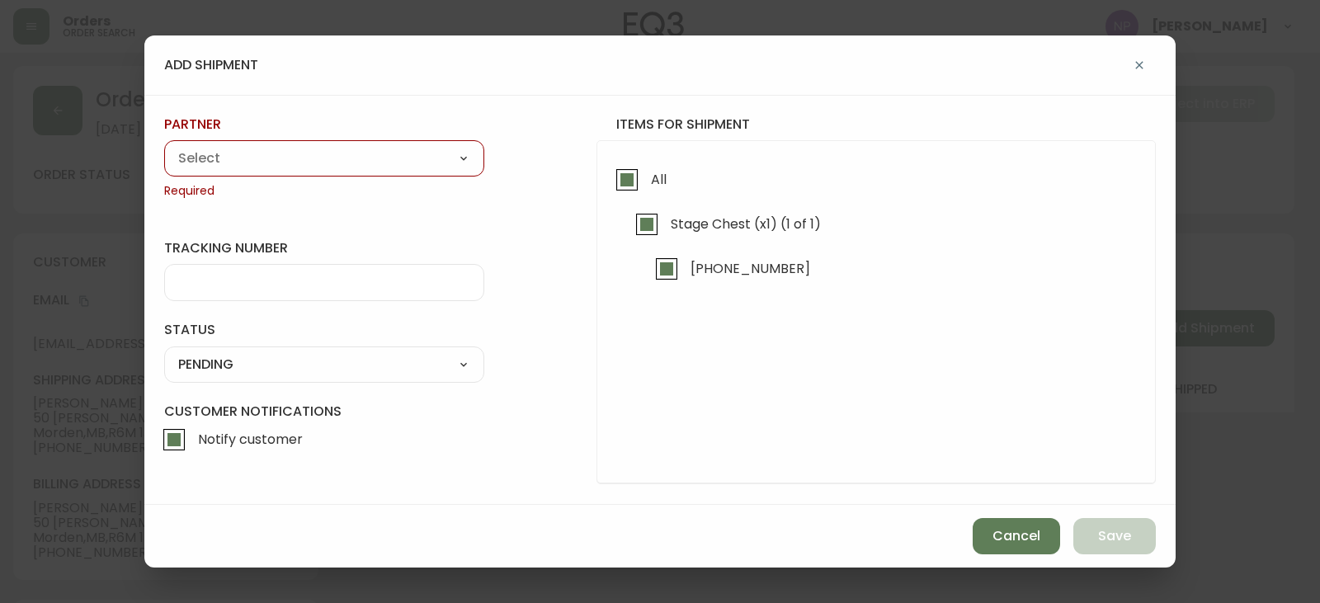
click at [393, 163] on select "A Move to Remember LLC ABF Freight Alero [PERSON_NAME] Canada Post CDS Ceva Log…" at bounding box center [324, 158] width 320 height 25
select select "cjy0aaf3c01x30166dpi6h6qg"
click at [164, 146] on select "A Move to Remember LLC ABF Freight Alero [PERSON_NAME] Canada Post CDS Ceva Log…" at bounding box center [324, 158] width 320 height 25
type input "EQ3"
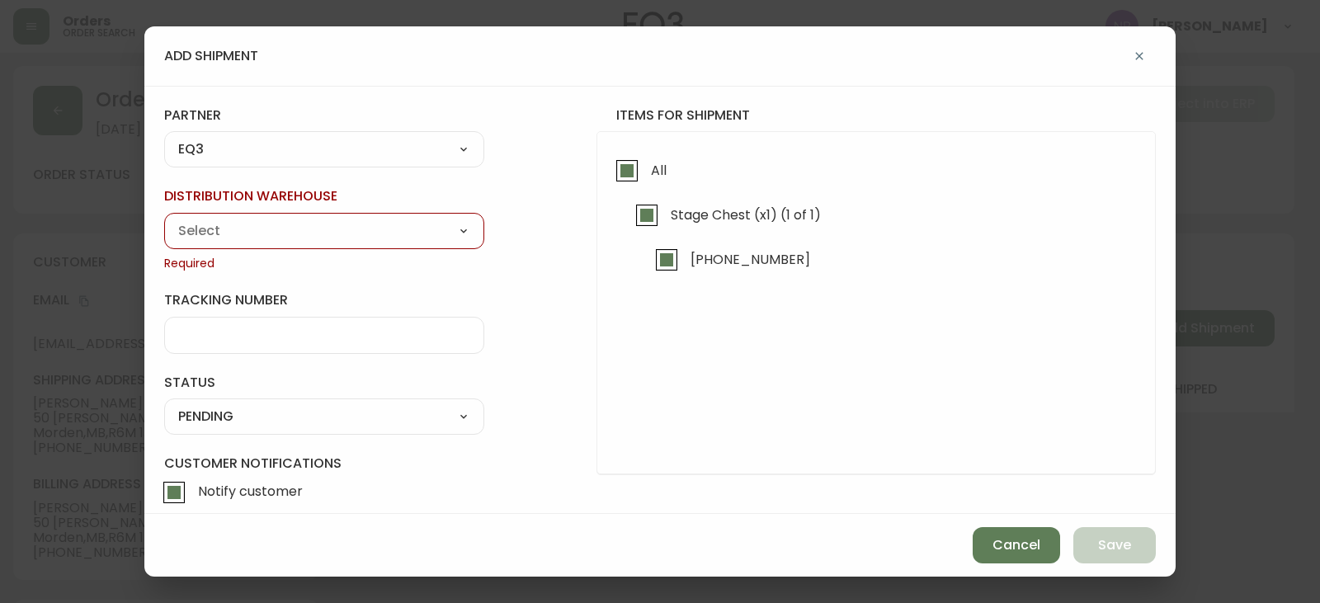
click at [289, 233] on select "Calgary Warehouse GTA Distribution Center [GEOGRAPHIC_DATA] [GEOGRAPHIC_DATA] W…" at bounding box center [324, 231] width 320 height 25
select select "ck98uz8nb00023kl9agli5rk9"
click at [164, 219] on select "Calgary Warehouse GTA Distribution Center [GEOGRAPHIC_DATA] [GEOGRAPHIC_DATA] W…" at bounding box center [324, 231] width 320 height 25
type input "[GEOGRAPHIC_DATA]"
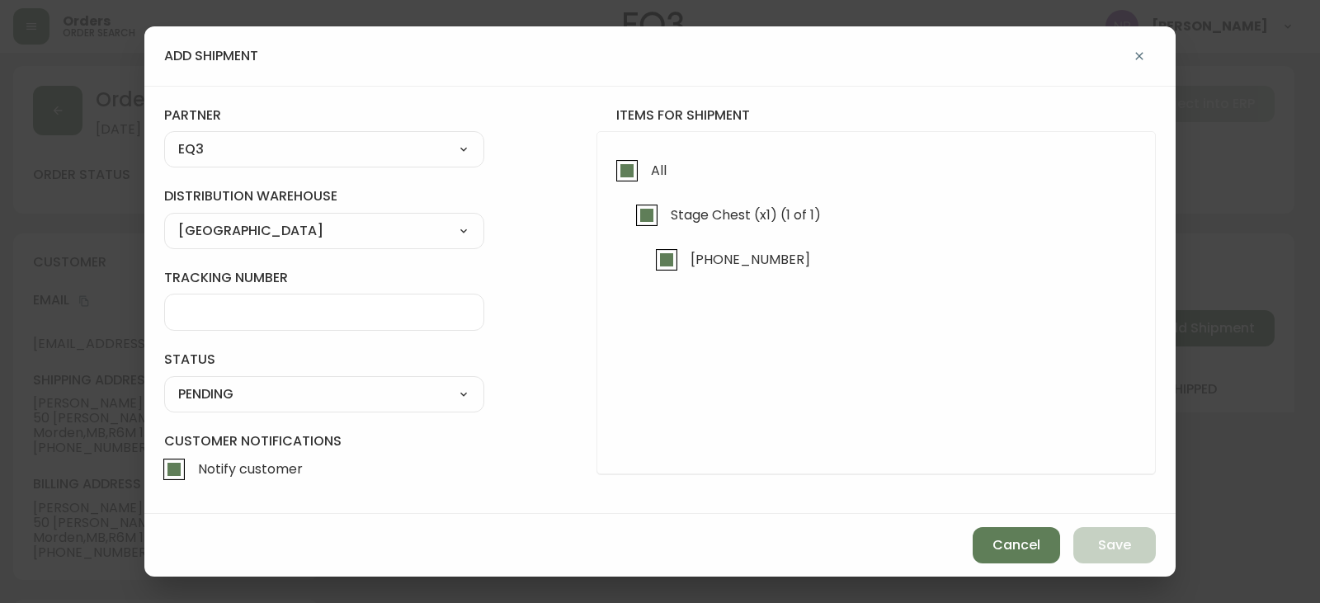
click at [257, 386] on select "SHIPPED PENDING CANCELLED" at bounding box center [324, 394] width 320 height 25
click at [241, 405] on select "SHIPPED PENDING CANCELLED" at bounding box center [324, 394] width 320 height 25
click at [241, 406] on select "SHIPPED PENDING CANCELLED" at bounding box center [324, 394] width 320 height 25
click at [164, 382] on select "SHIPPED PENDING CANCELLED" at bounding box center [324, 394] width 320 height 25
select select "PENDING"
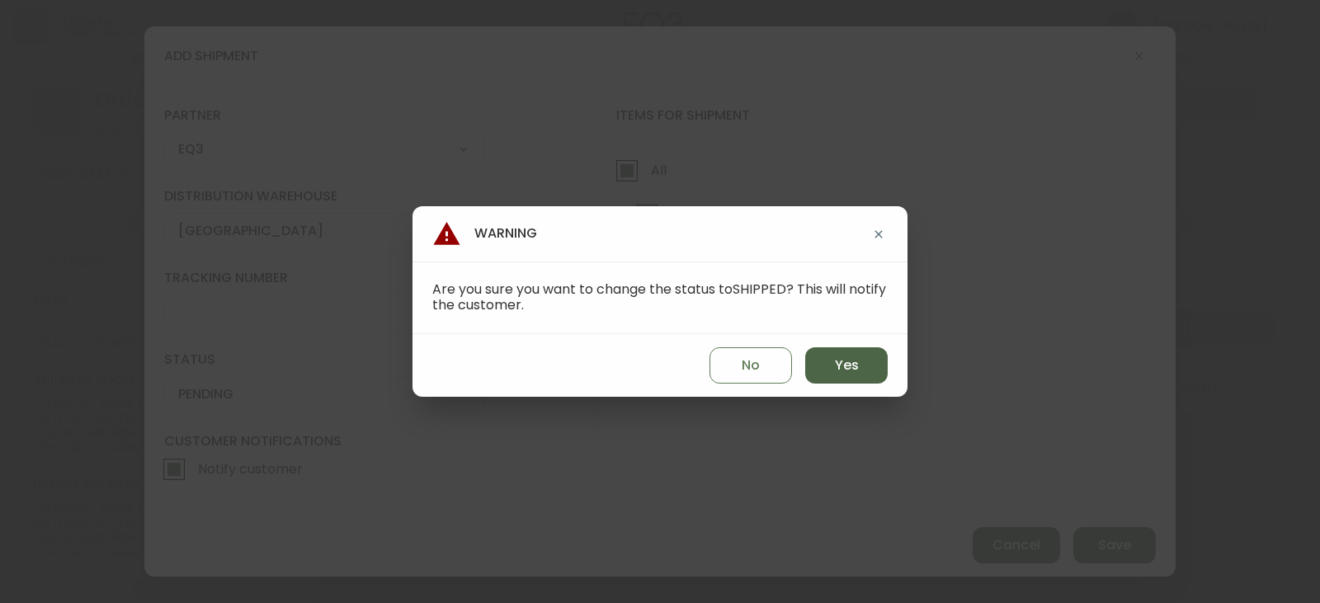
click at [845, 370] on span "Yes" at bounding box center [847, 365] width 24 height 18
type input "SHIPPED"
select select "SHIPPED"
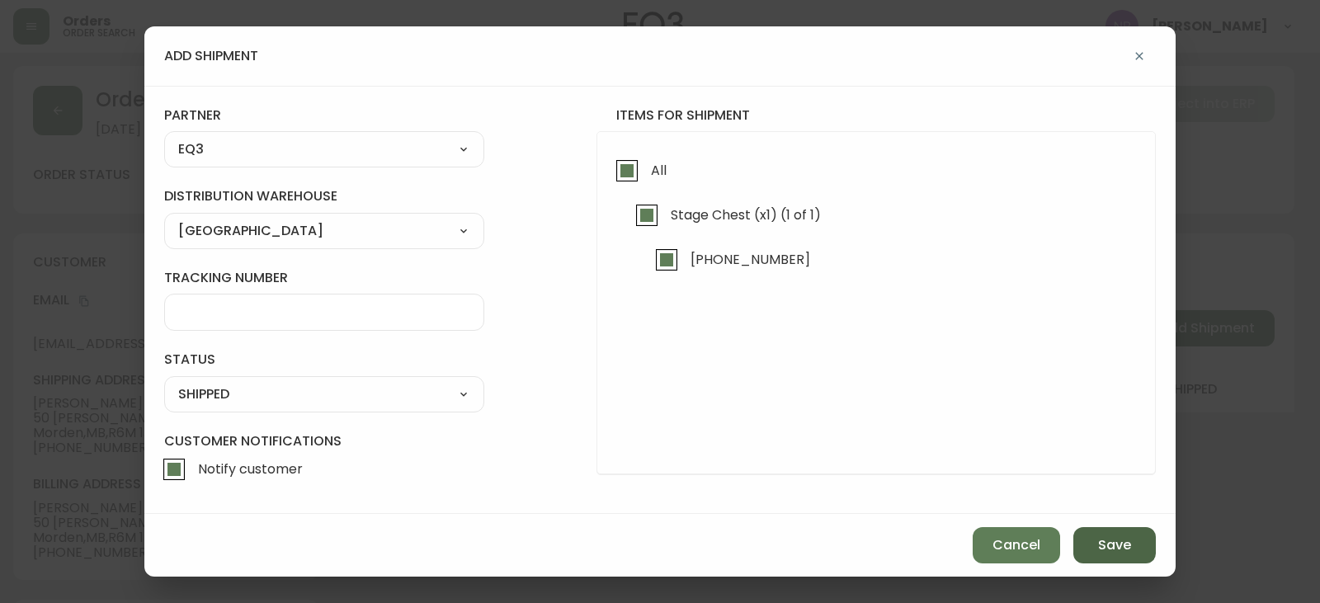
click at [1117, 557] on button "Save" at bounding box center [1114, 545] width 82 height 36
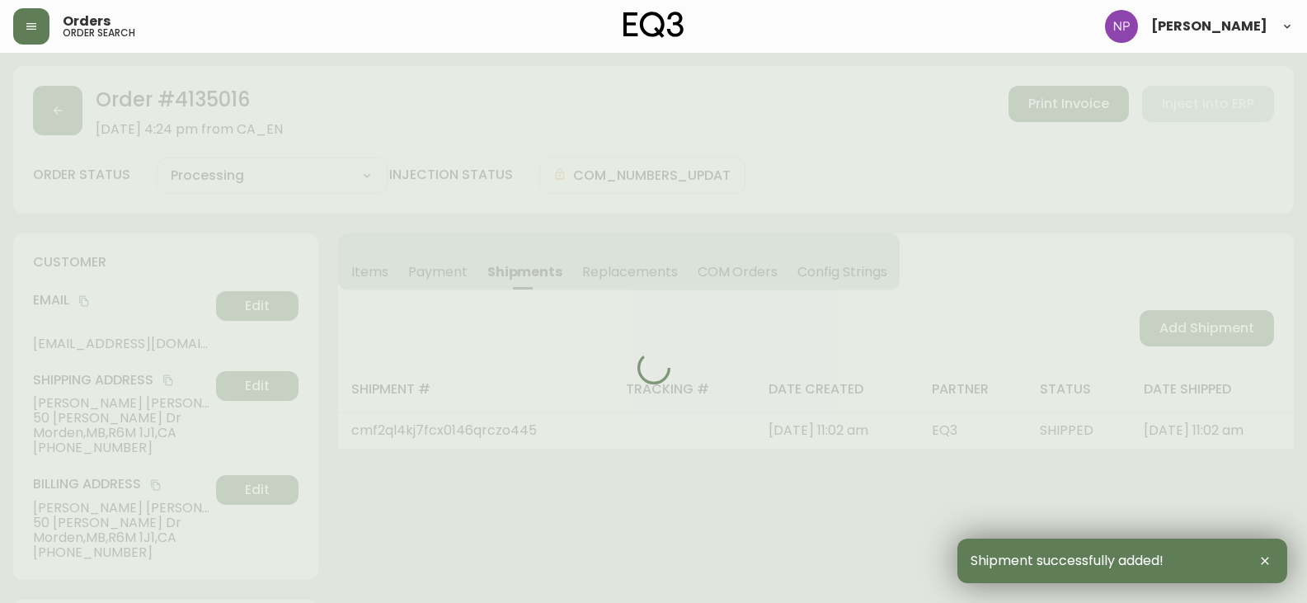
type input "Fully Shipped"
select select "FULLY_SHIPPED"
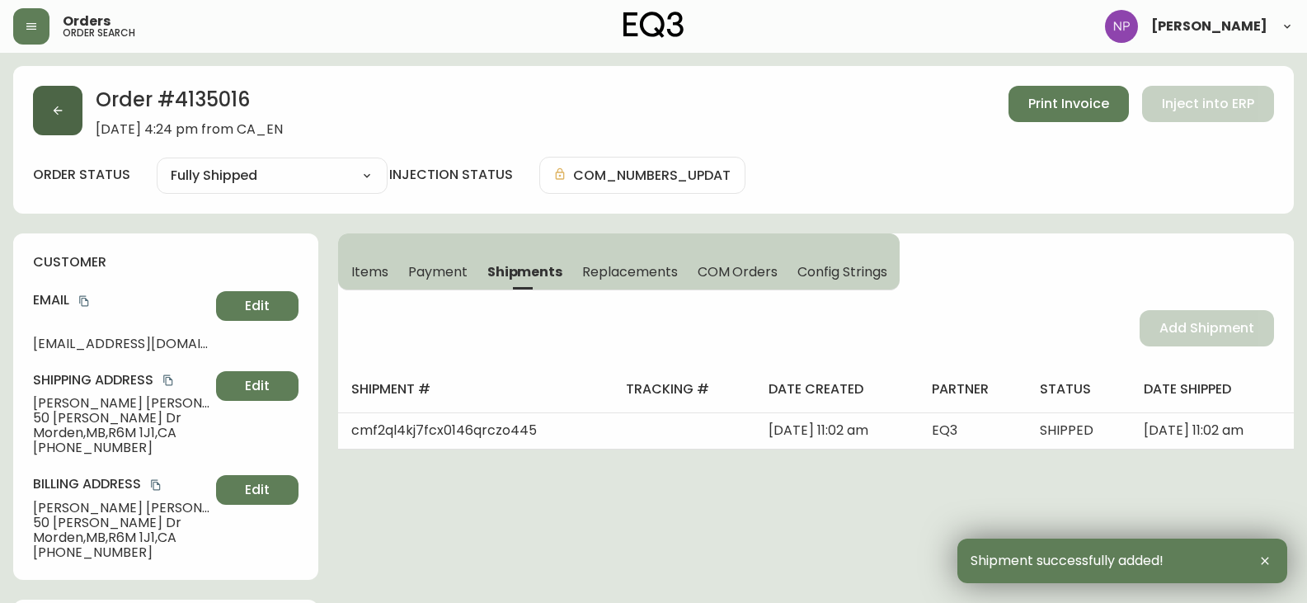
click at [48, 126] on button "button" at bounding box center [57, 110] width 49 height 49
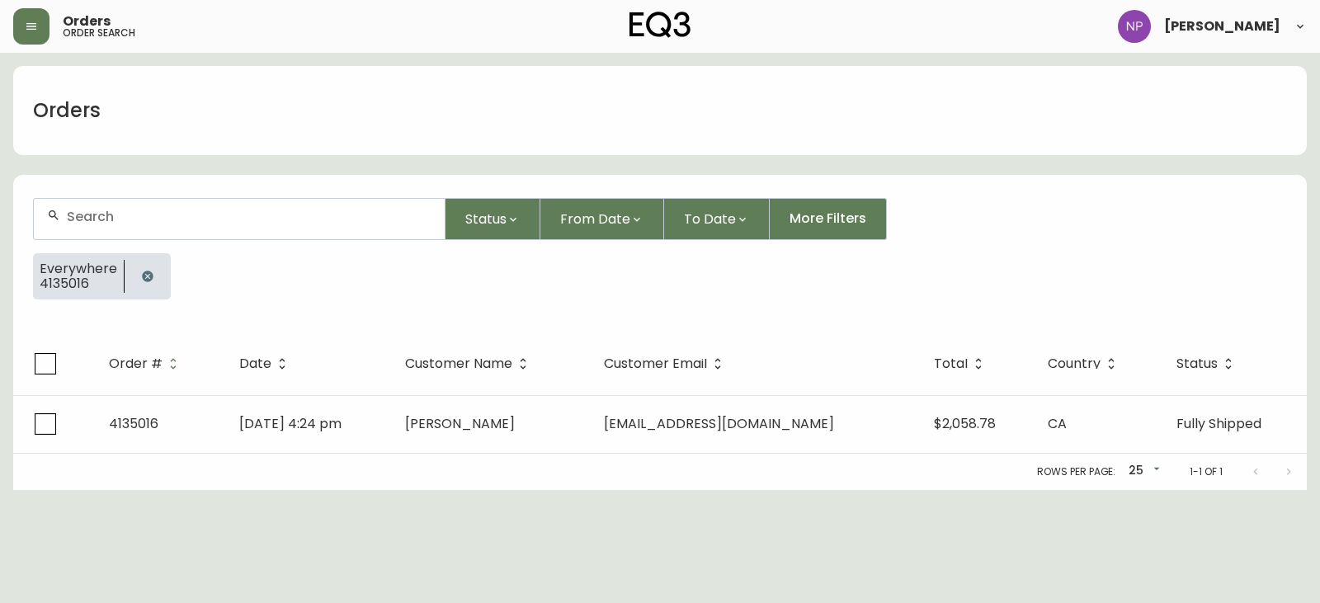
click at [134, 214] on input "text" at bounding box center [249, 217] width 365 height 16
type input "4134925"
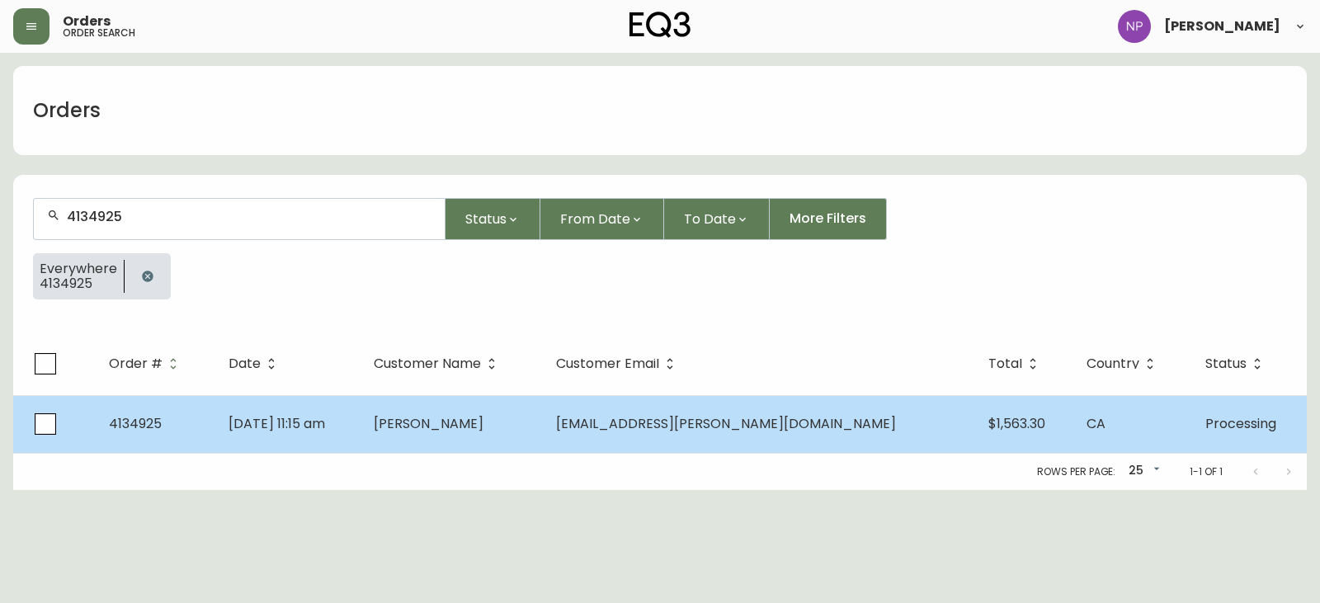
click at [325, 428] on span "[DATE] 11:15 am" at bounding box center [276, 423] width 96 height 19
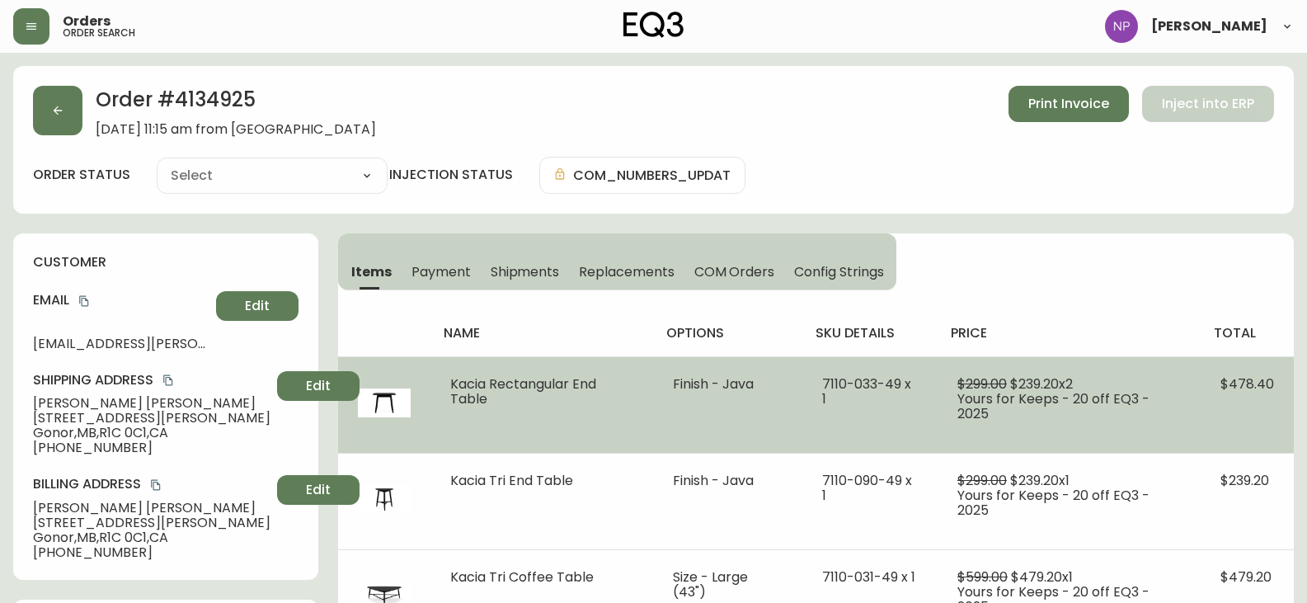
type input "Processing"
select select "PROCESSING"
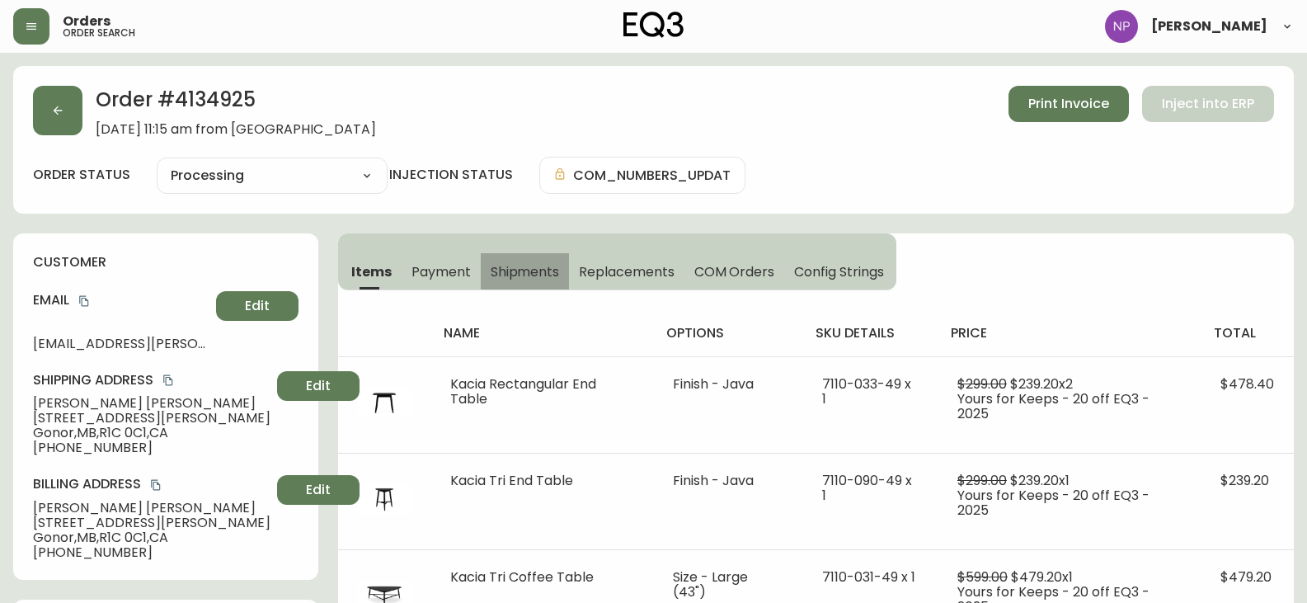
click at [534, 275] on span "Shipments" at bounding box center [525, 271] width 69 height 17
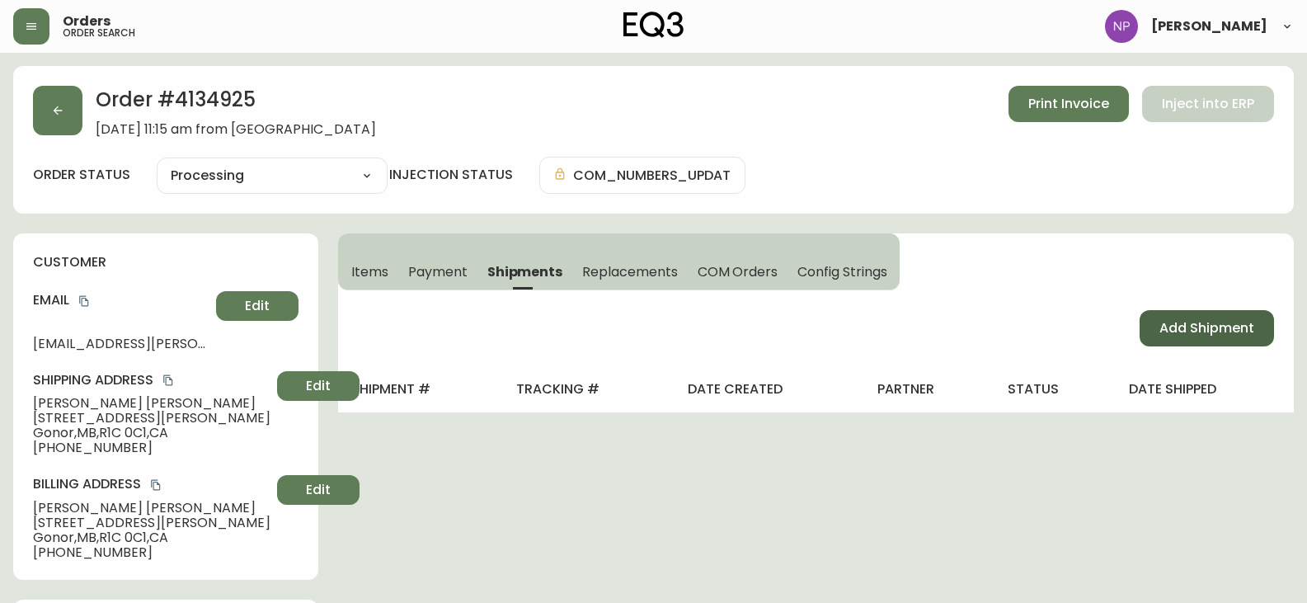
click at [1226, 330] on span "Add Shipment" at bounding box center [1207, 328] width 95 height 18
select select "PENDING"
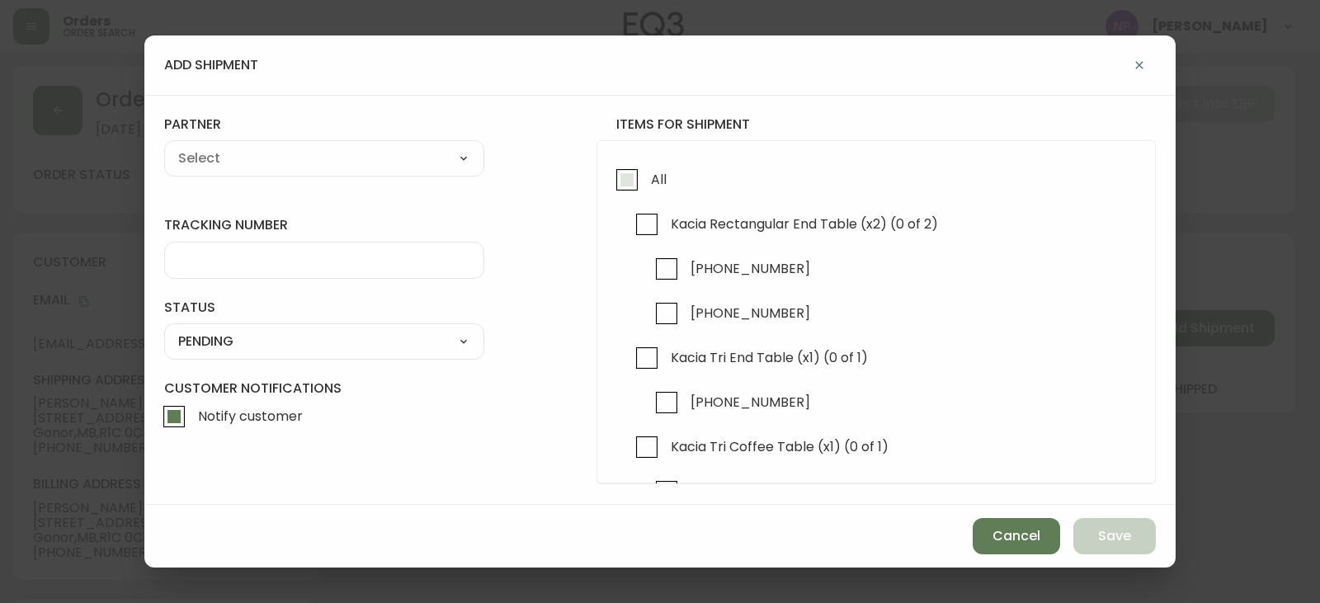
click at [639, 185] on input "All" at bounding box center [627, 180] width 38 height 38
checkbox input "true"
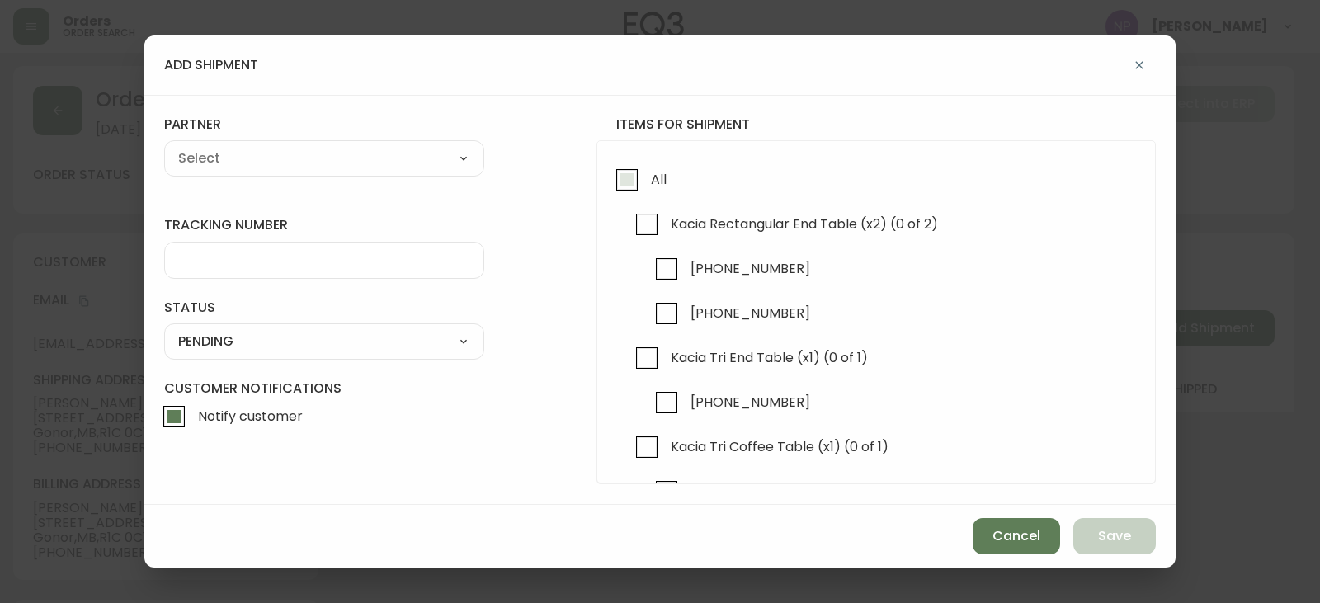
checkbox input "true"
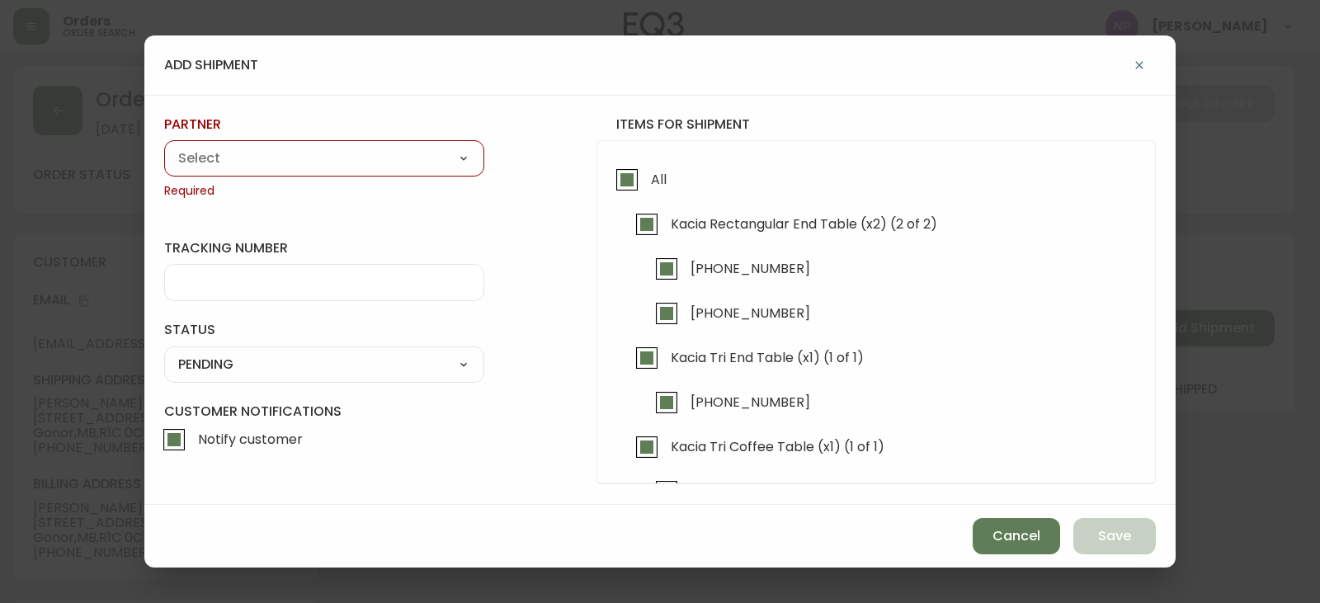
click at [402, 167] on select "A Move to Remember LLC ABF Freight Alero [PERSON_NAME] Canada Post CDS Ceva Log…" at bounding box center [324, 158] width 320 height 25
select select "cjy0aaf3c01x30166dpi6h6qg"
click at [164, 146] on select "A Move to Remember LLC ABF Freight Alero [PERSON_NAME] Canada Post CDS Ceva Log…" at bounding box center [324, 158] width 320 height 25
type input "EQ3"
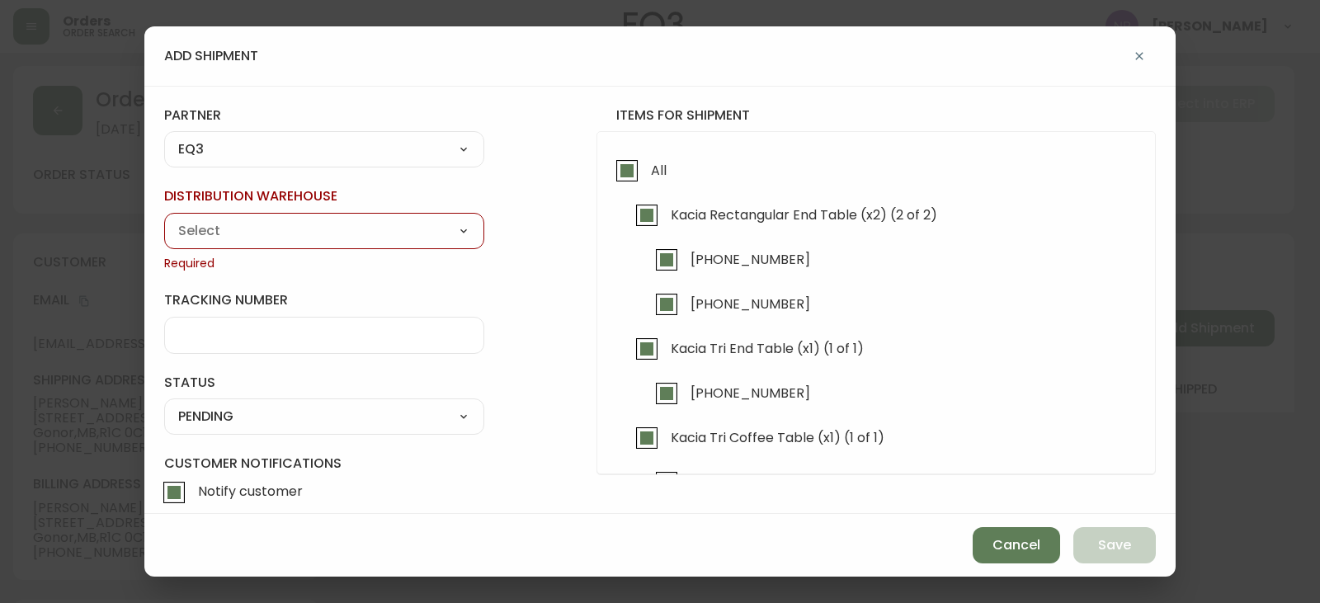
click at [205, 226] on select "Calgary Warehouse GTA Distribution Center [GEOGRAPHIC_DATA] [GEOGRAPHIC_DATA] W…" at bounding box center [324, 231] width 320 height 25
select select "ck98uz8nb00023kl9agli5rk9"
click at [164, 219] on select "Calgary Warehouse GTA Distribution Center [GEOGRAPHIC_DATA] [GEOGRAPHIC_DATA] W…" at bounding box center [324, 231] width 320 height 25
type input "[GEOGRAPHIC_DATA]"
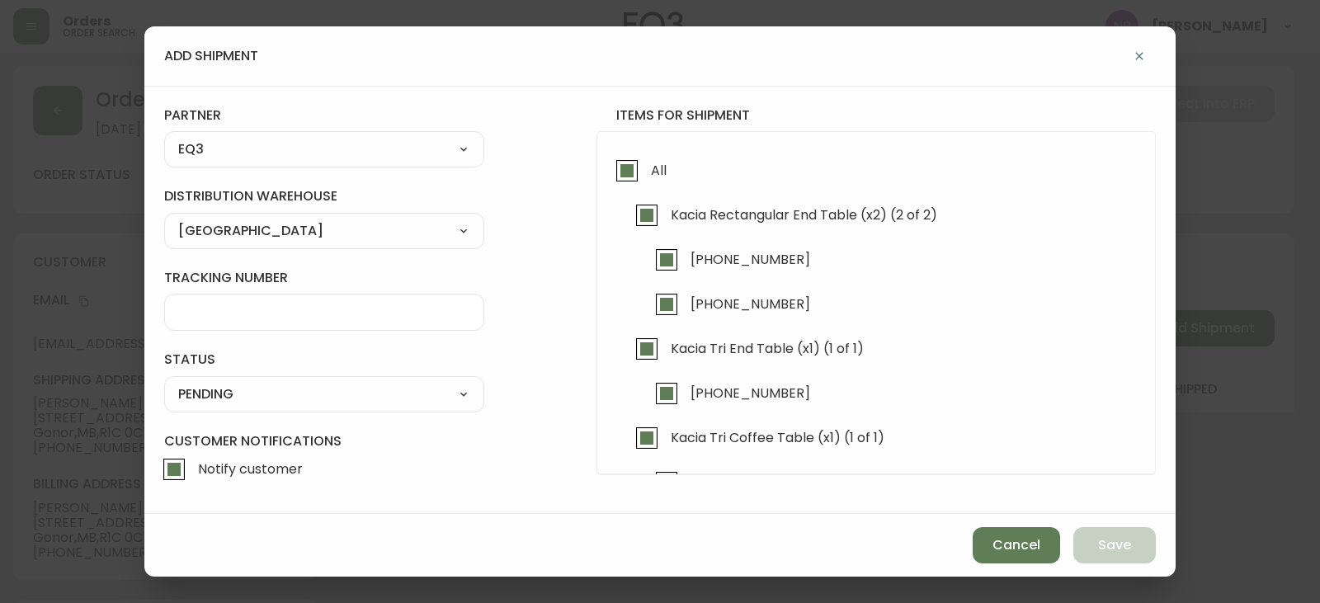
click at [227, 419] on form "tracking number status PENDING SHIPPED PENDING CANCELLED partner EQ3 A Move to …" at bounding box center [659, 307] width 991 height 402
click at [228, 397] on select "SHIPPED PENDING CANCELLED" at bounding box center [324, 394] width 320 height 25
click at [164, 382] on select "SHIPPED PENDING CANCELLED" at bounding box center [324, 394] width 320 height 25
select select "PENDING"
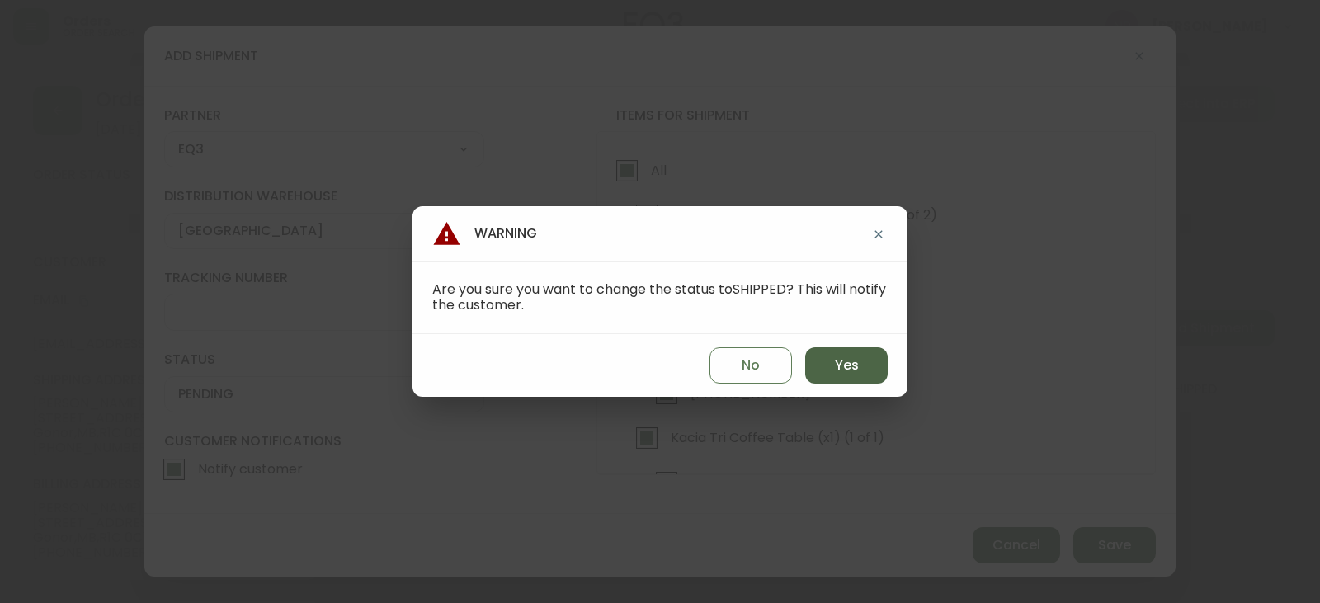
click at [830, 380] on button "Yes" at bounding box center [846, 365] width 82 height 36
type input "SHIPPED"
select select "SHIPPED"
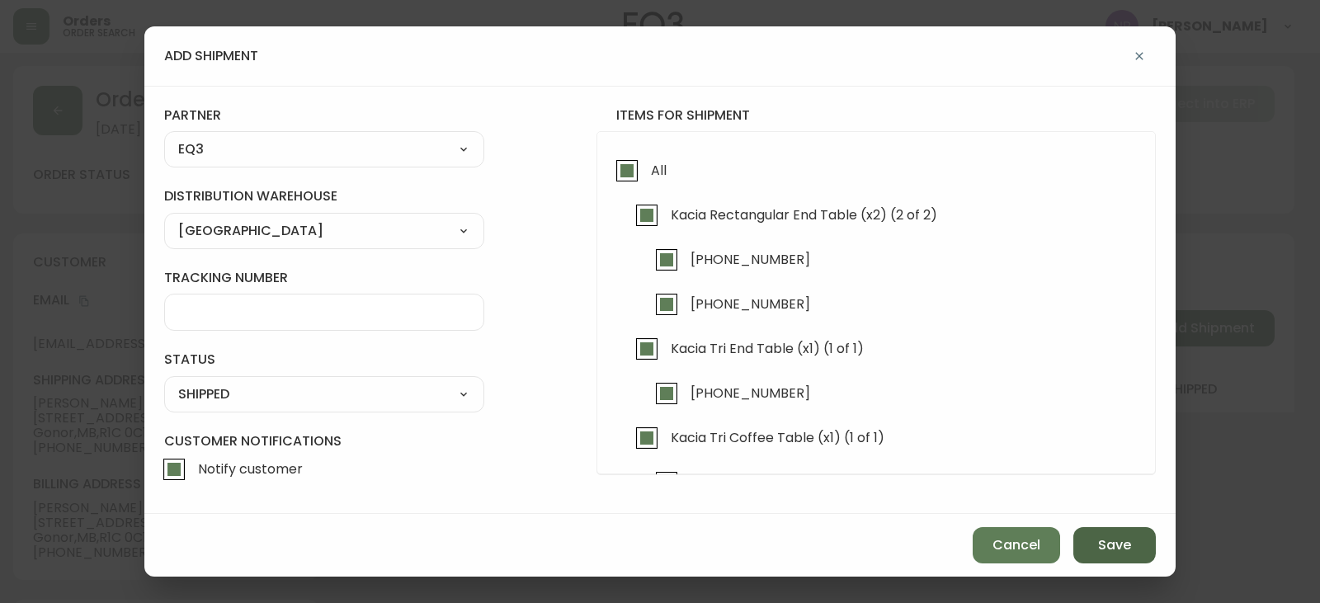
click at [1118, 552] on span "Save" at bounding box center [1114, 545] width 33 height 18
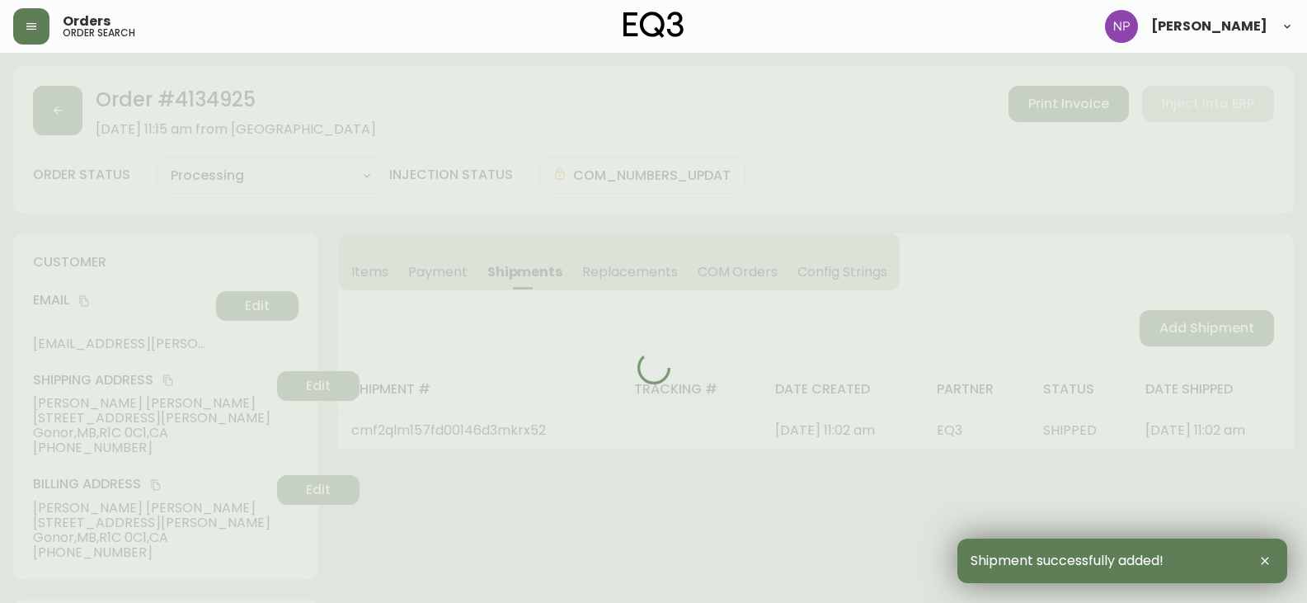
type input "Fully Shipped"
select select "FULLY_SHIPPED"
